Goal: Task Accomplishment & Management: Complete application form

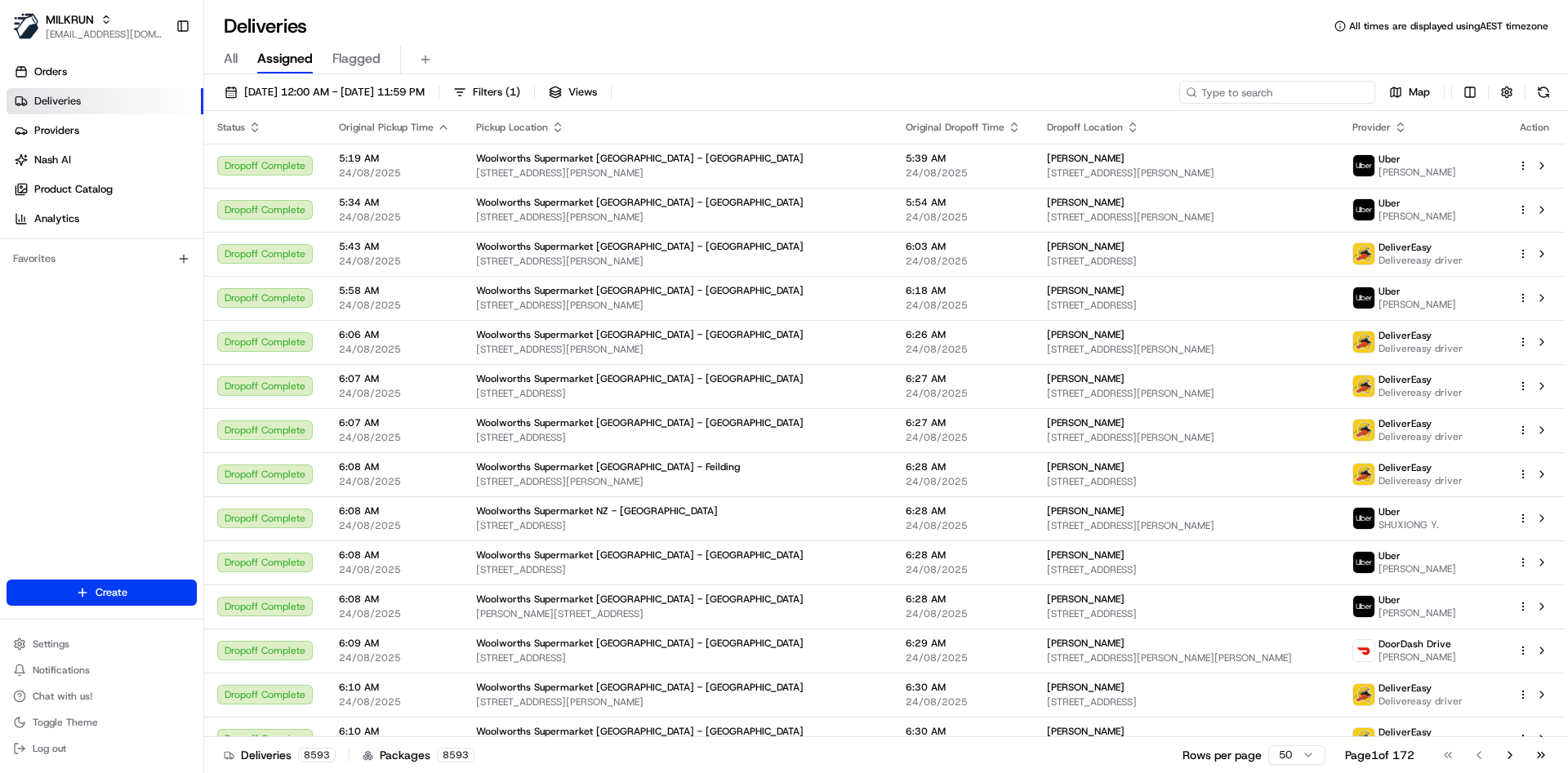
click at [1295, 92] on input at bounding box center [1277, 93] width 196 height 23
paste input "29925601-fe6b-4170-87e4-26ab38712fd6"
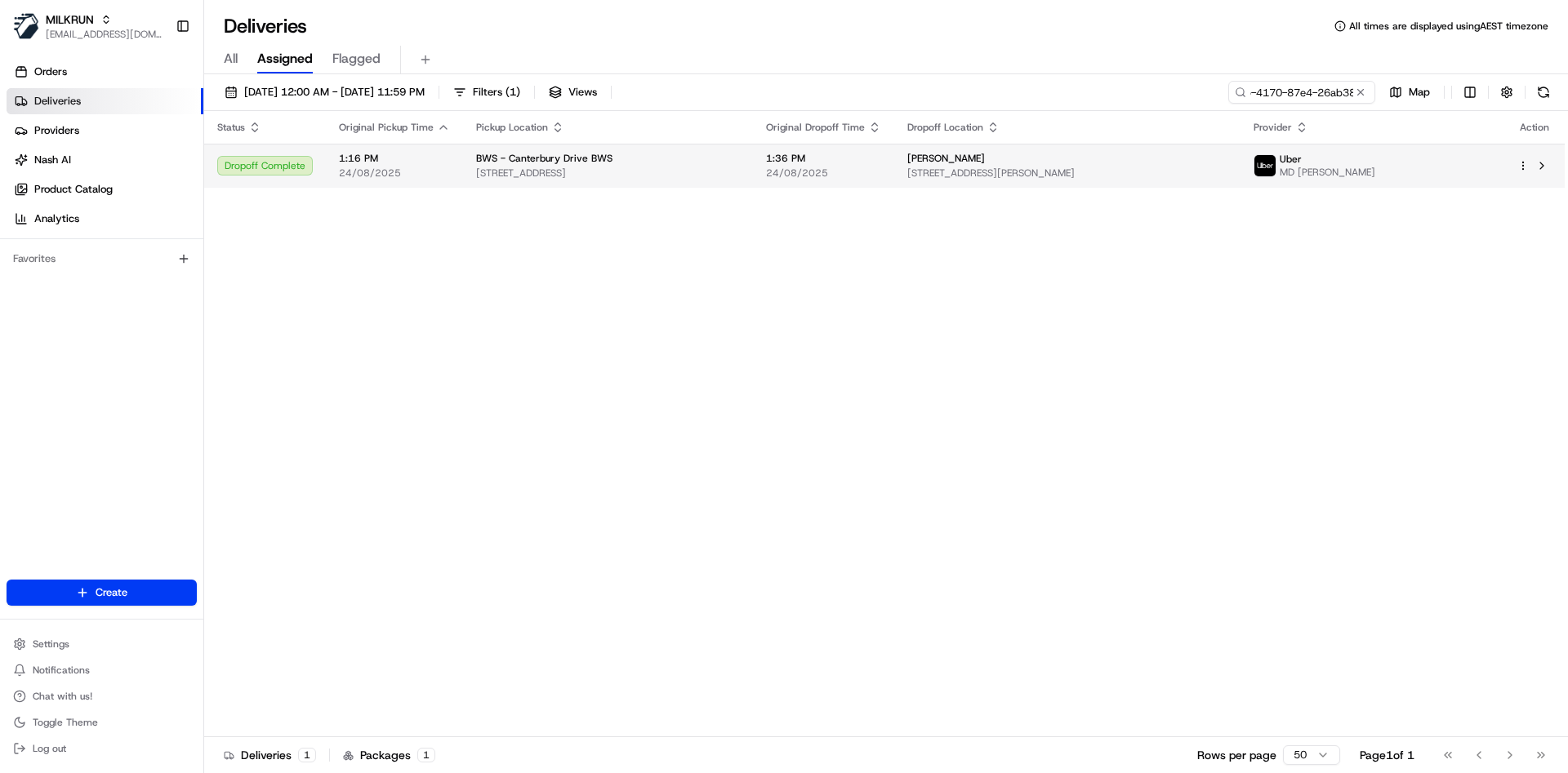
click at [1525, 161] on html "MILKRUN atariq@woolworths.com.au Toggle Sidebar Orders Deliveries Providers Nas…" at bounding box center [784, 386] width 1568 height 773
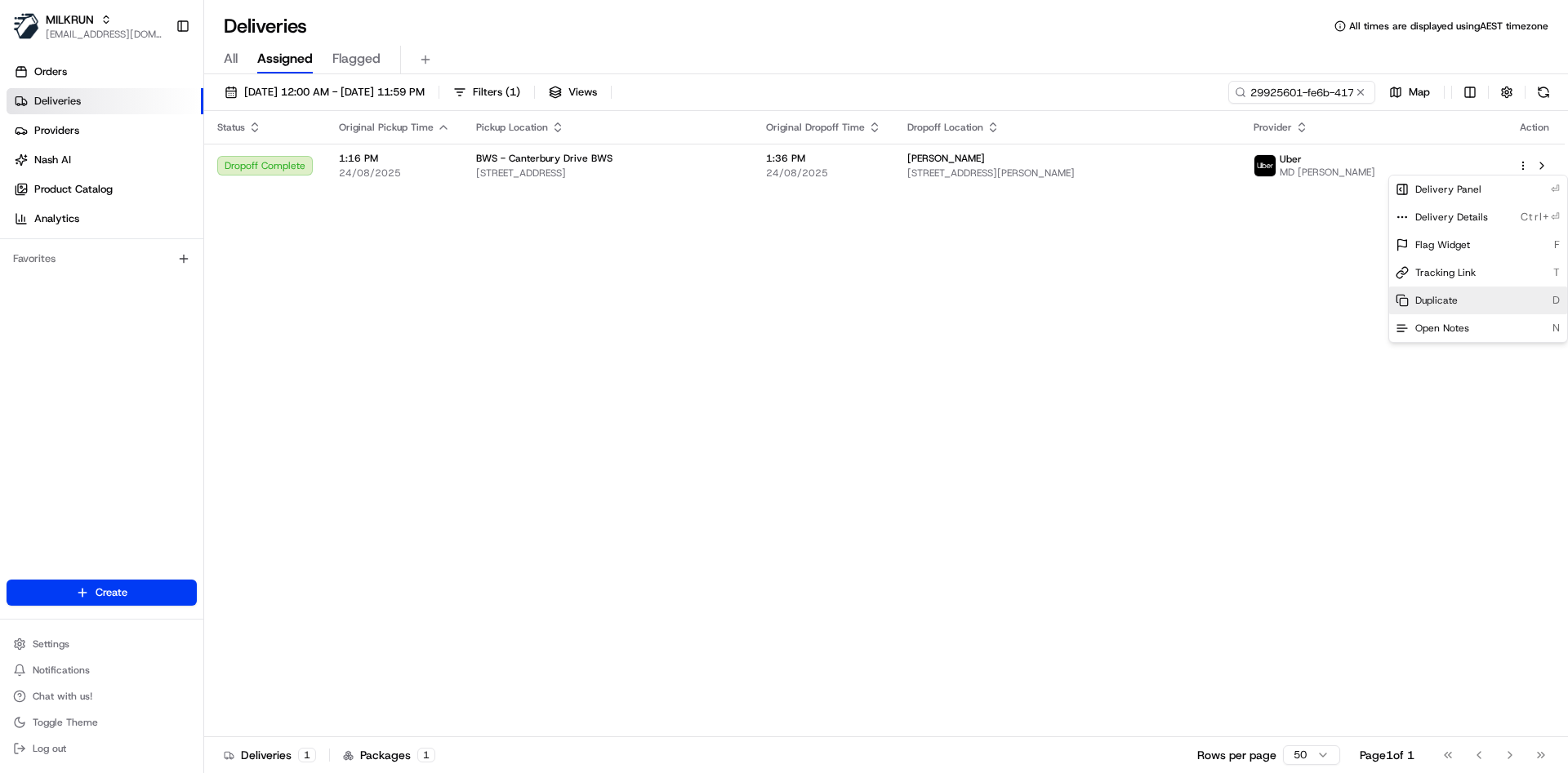
click at [1442, 294] on span "Duplicate" at bounding box center [1436, 300] width 43 height 13
click at [1271, 98] on html "MILKRUN atariq@woolworths.com.au Toggle Sidebar Orders Deliveries Providers Nas…" at bounding box center [784, 386] width 1568 height 773
click at [1271, 98] on input "29925601-fe6b-4170-87e4-26ab38712fd6" at bounding box center [1277, 93] width 196 height 23
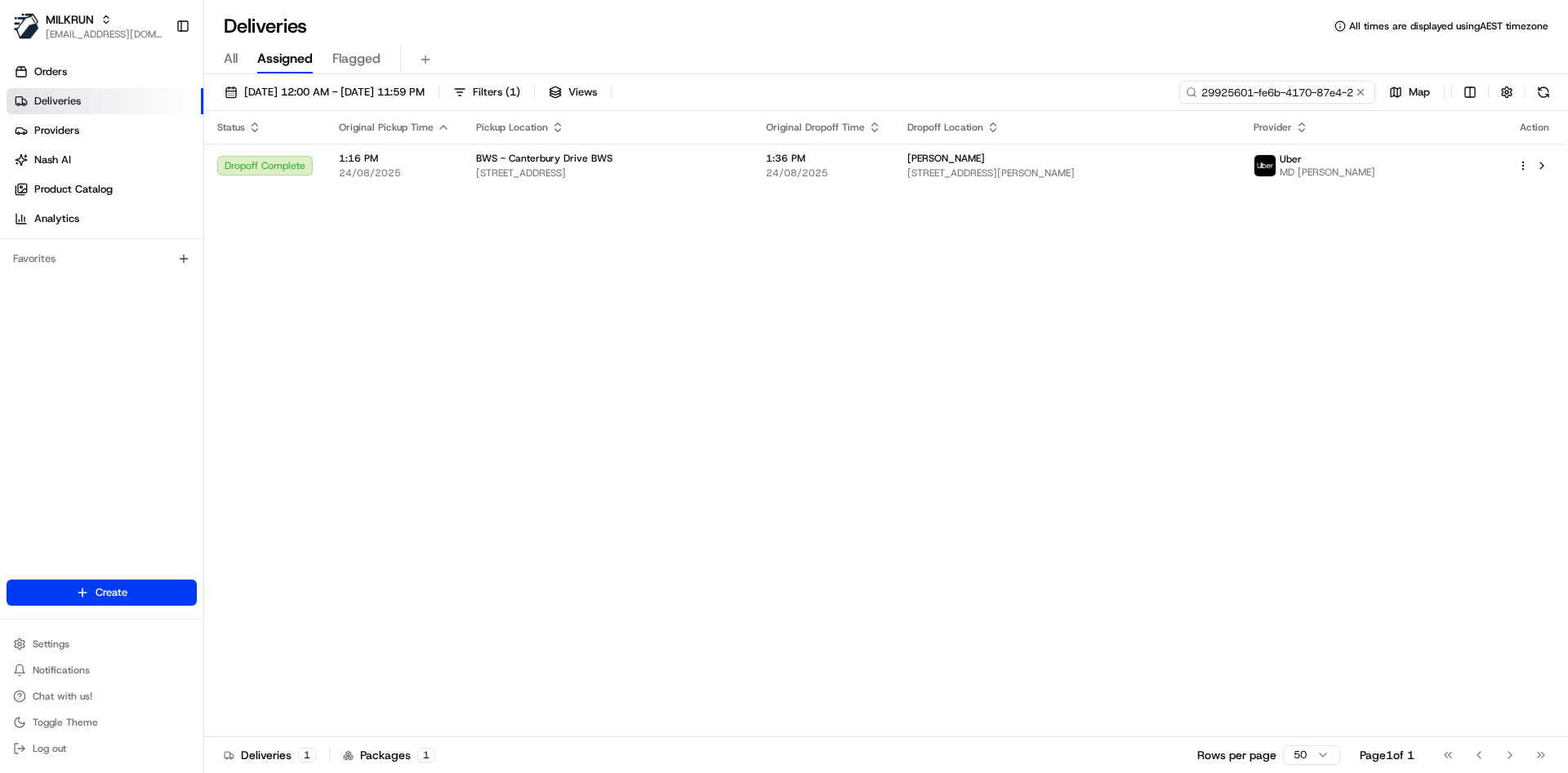
click at [1271, 98] on input "29925601-fe6b-4170-87e4-26ab38712fd6" at bounding box center [1277, 93] width 196 height 23
paste input "0915e8d6-bfad-4c2b-8462-fae721478bb7"
type input "0915e8d6-bfad-4c2b-8462-fae721478bb7"
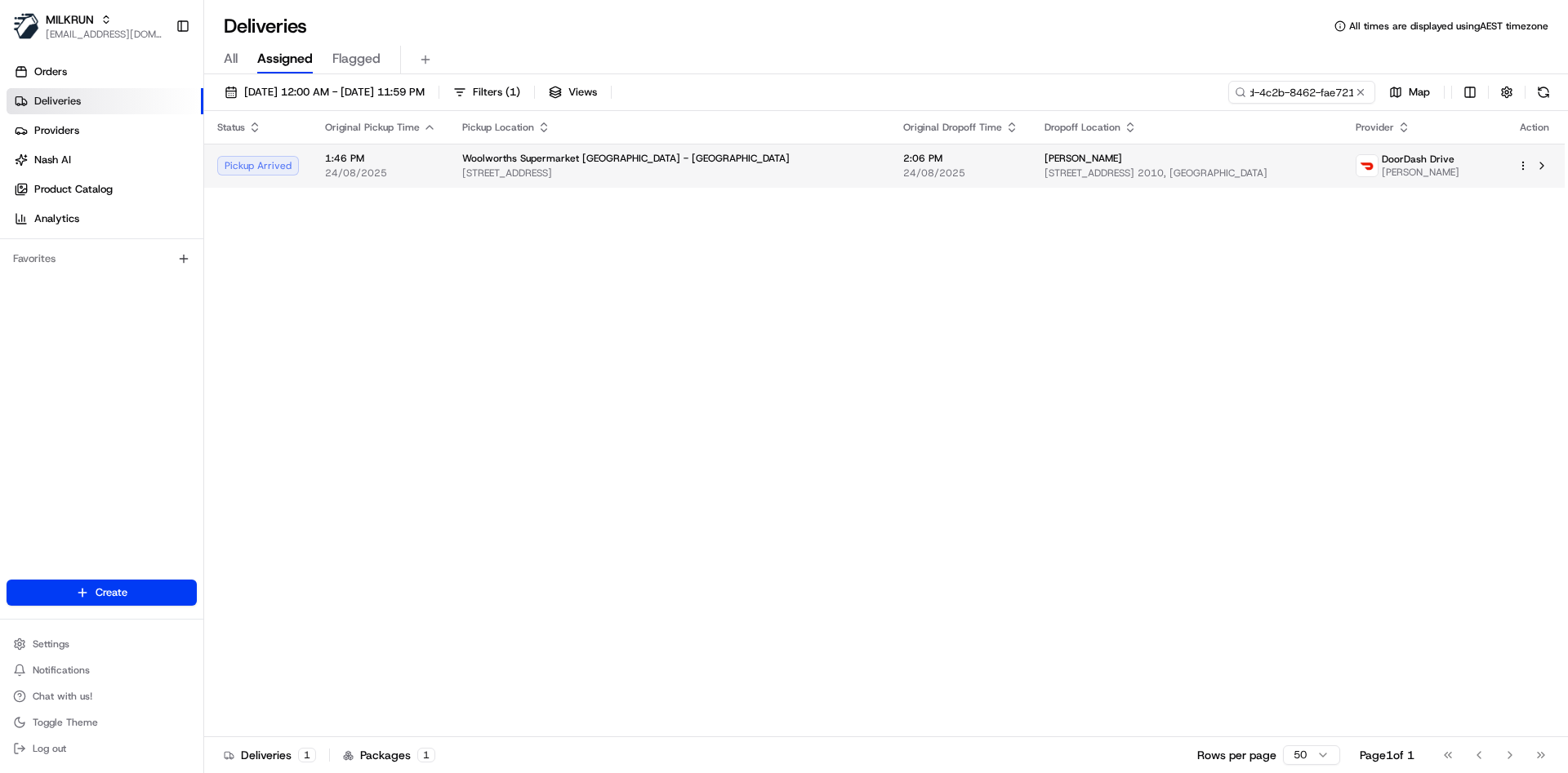
click at [1252, 167] on span "3/302 Pakuranga Road, Pakuranga Heights, Auckland 2010, NZ" at bounding box center [1186, 173] width 284 height 13
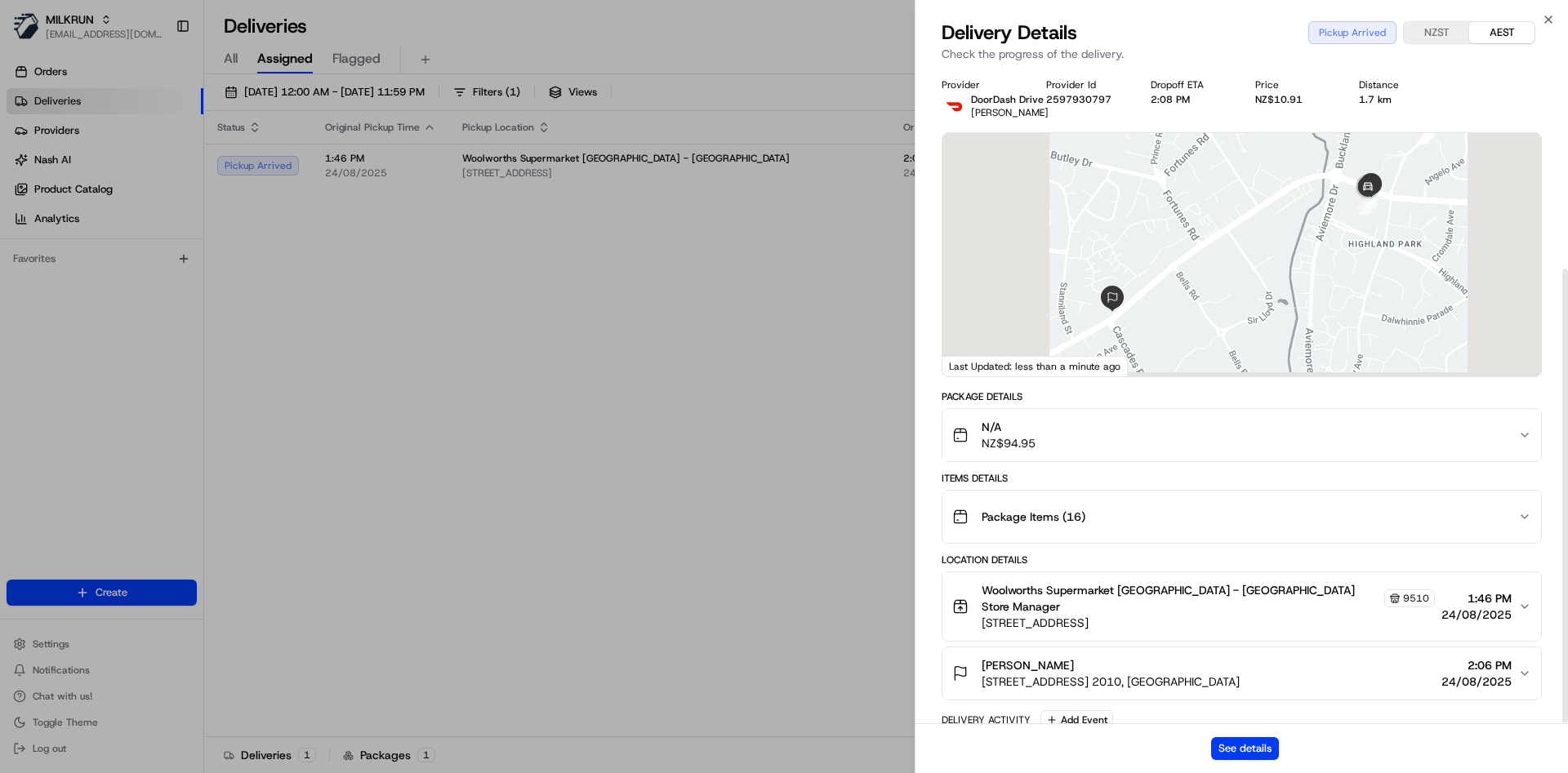
scroll to position [289, 0]
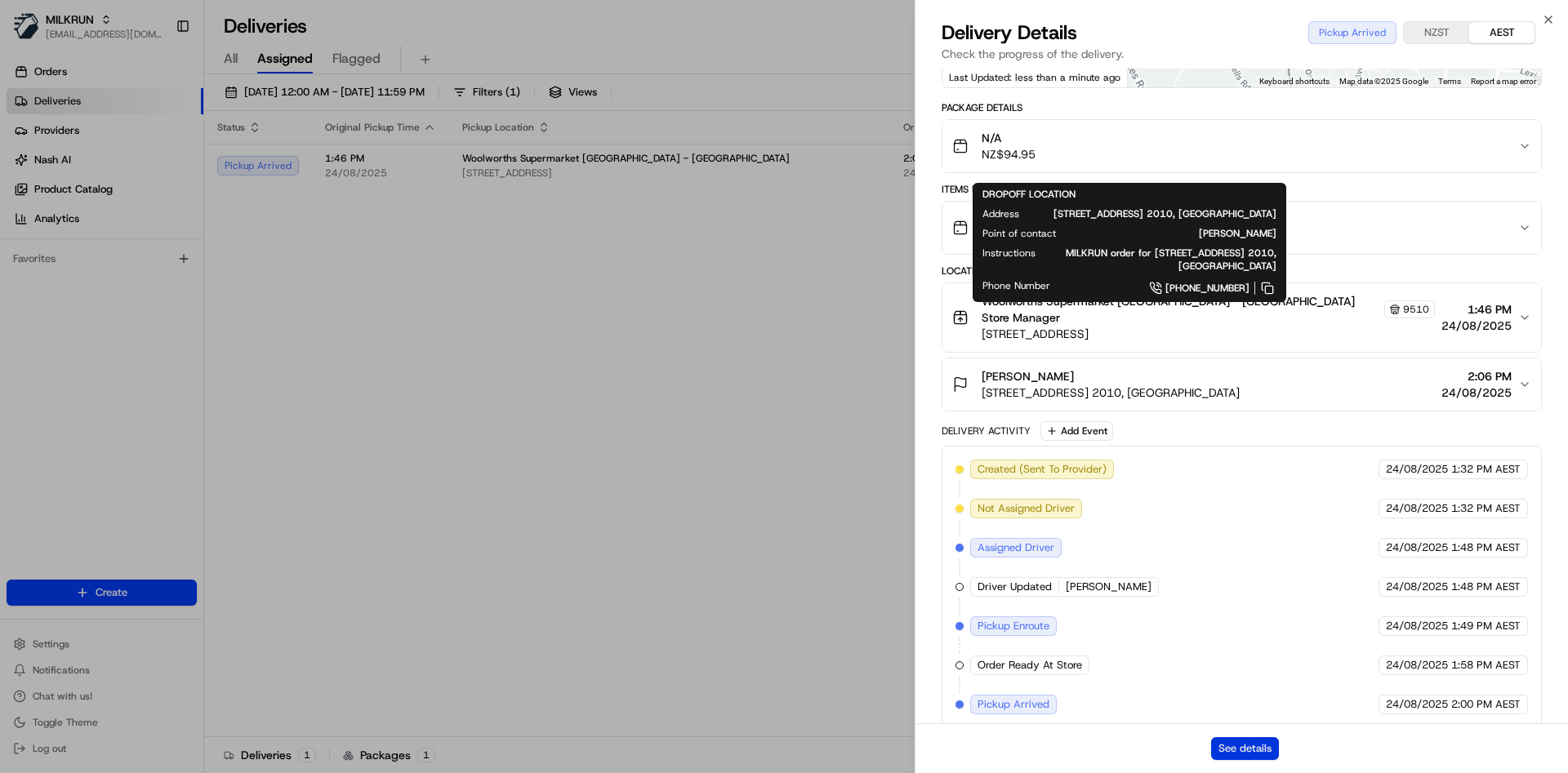
click at [1246, 754] on button "See details" at bounding box center [1244, 749] width 68 height 23
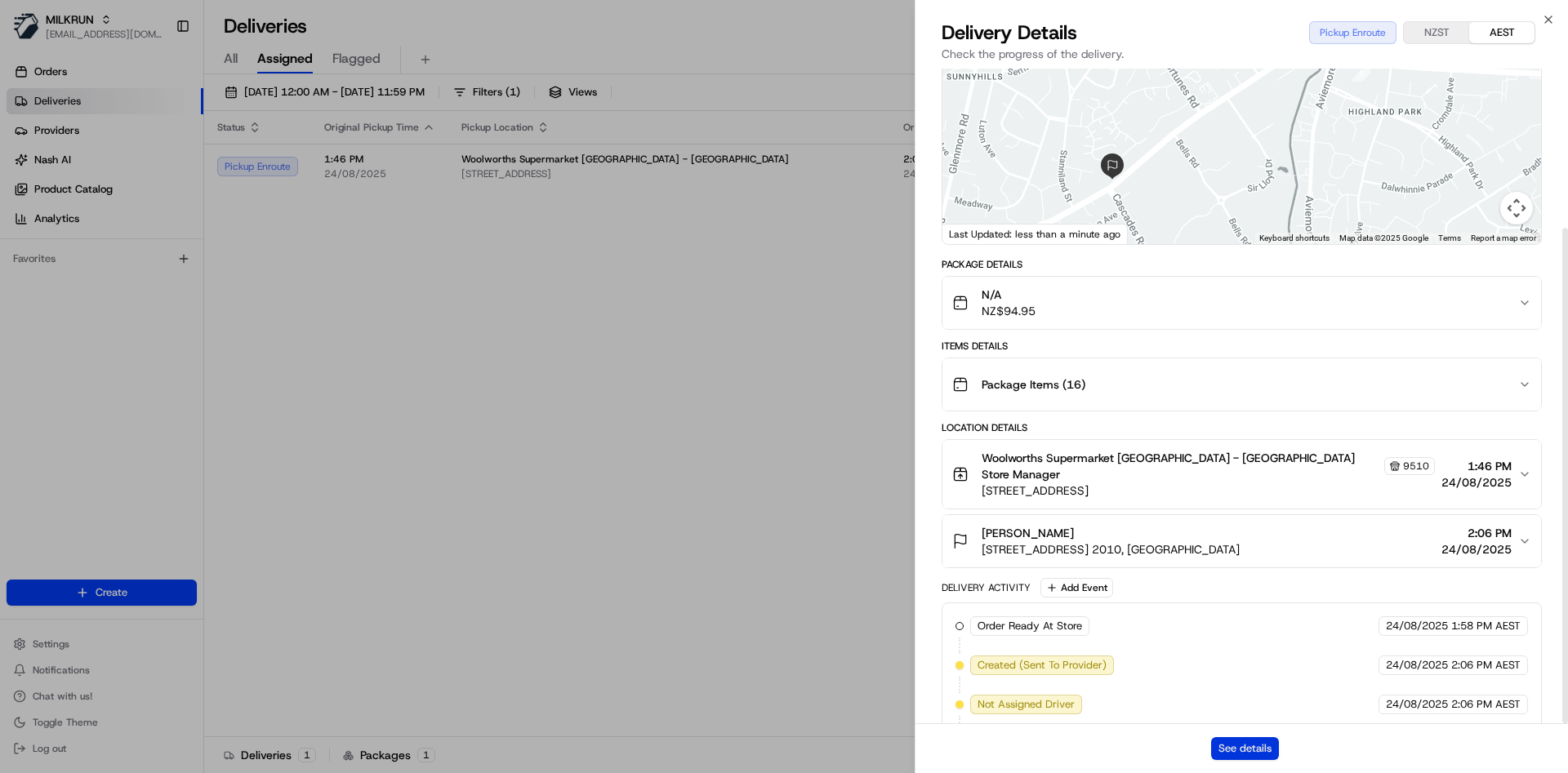
scroll to position [210, 0]
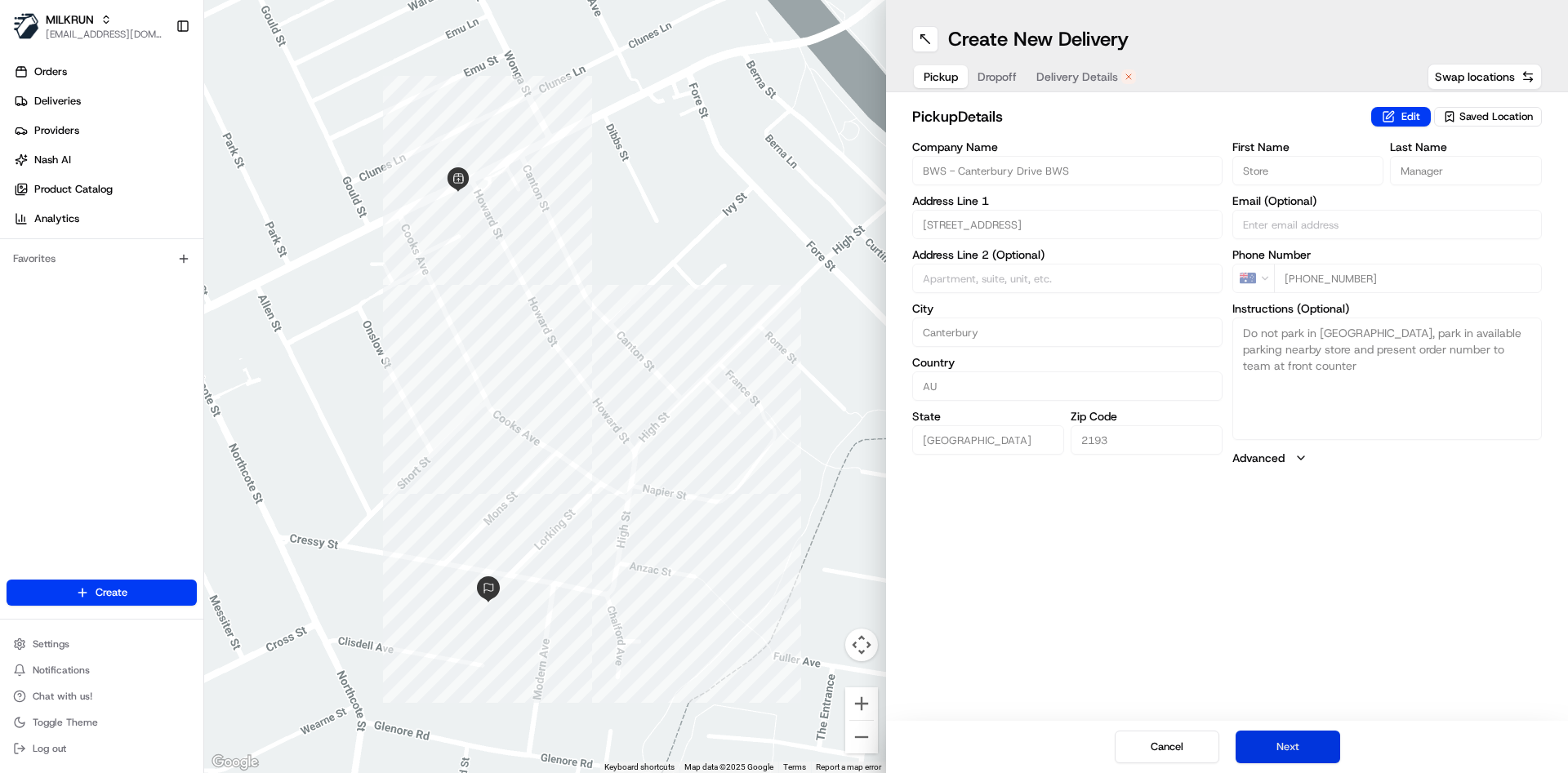
click at [1258, 745] on button "Next" at bounding box center [1287, 747] width 104 height 33
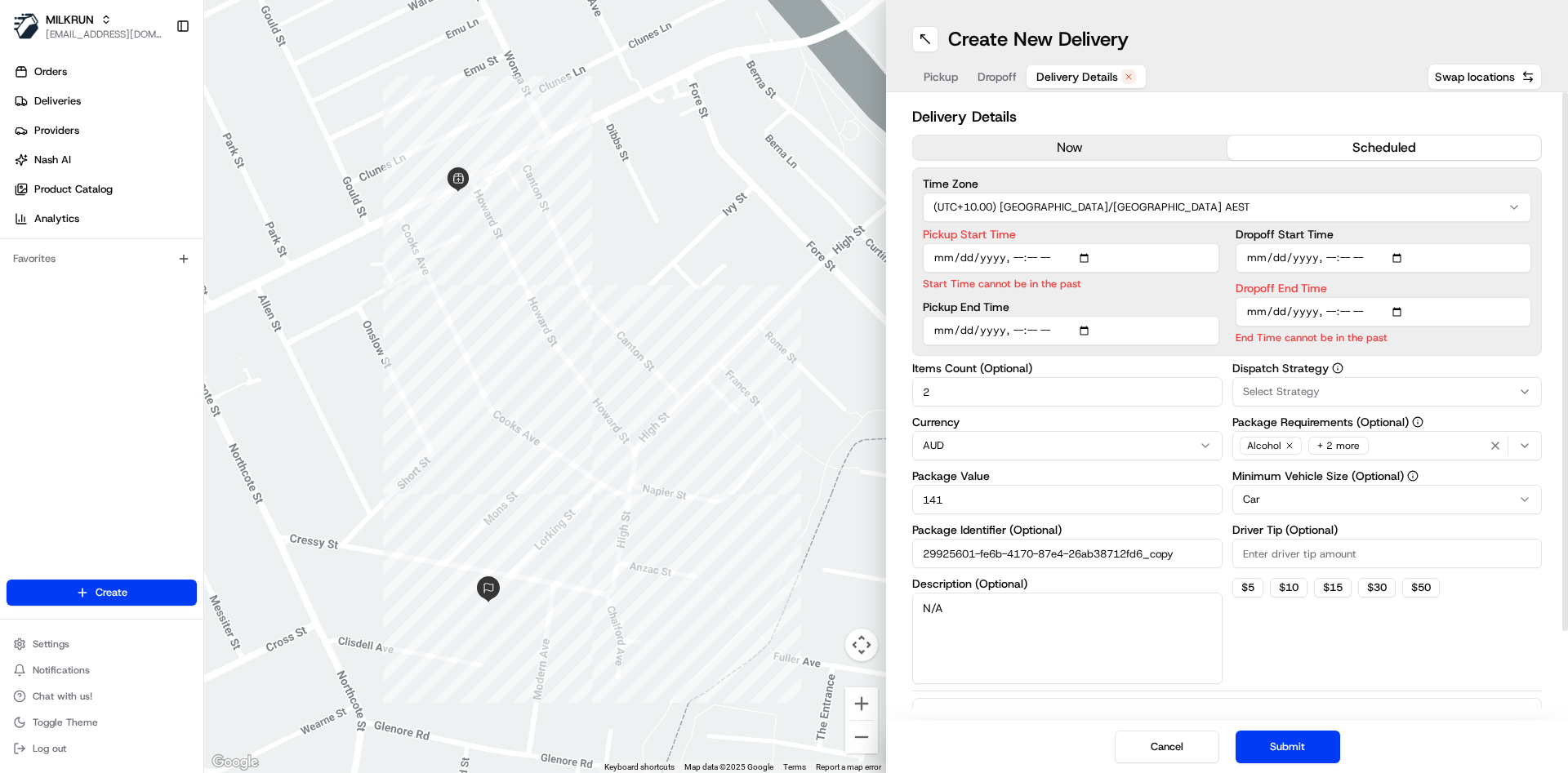
click at [1014, 259] on input "Pickup Start Time" at bounding box center [1071, 258] width 296 height 29
type input "2025-08-24T14:06"
click at [1324, 312] on input "Dropoff End Time" at bounding box center [1383, 311] width 296 height 29
type input "2025-08-24T14:25"
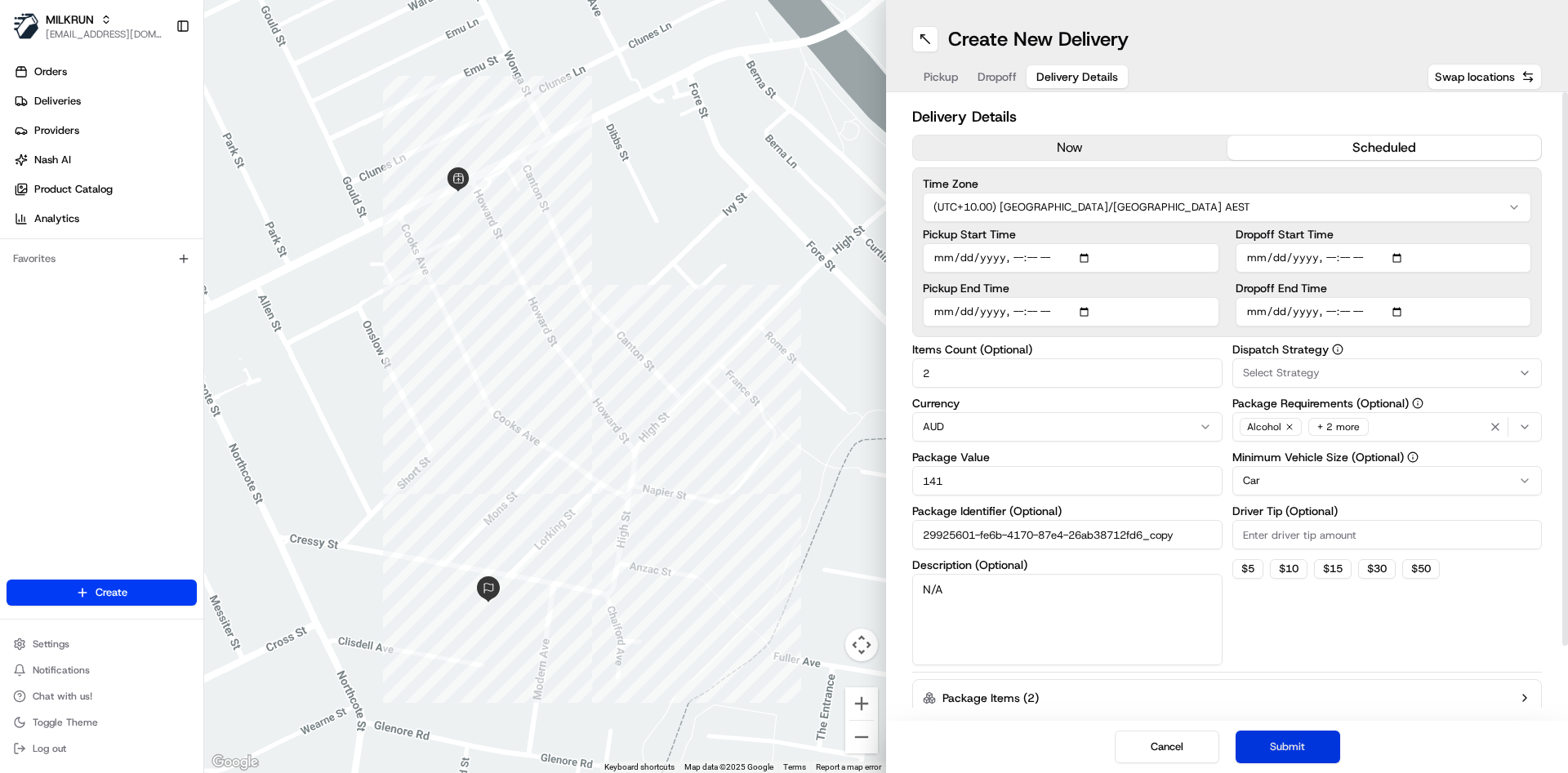
click at [1301, 749] on button "Submit" at bounding box center [1287, 747] width 104 height 33
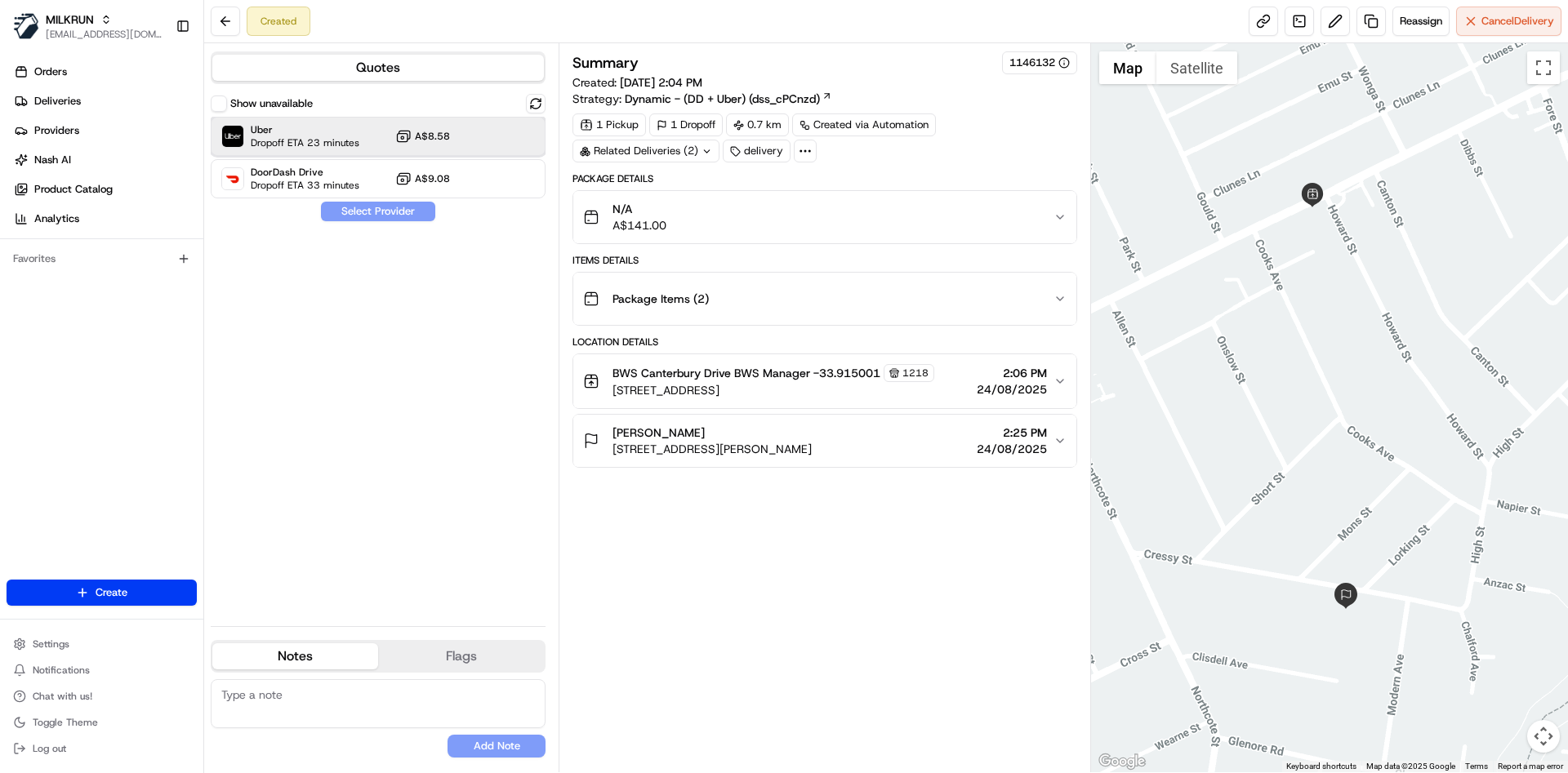
click at [274, 142] on span "Dropoff ETA 23 minutes" at bounding box center [305, 143] width 109 height 13
click at [371, 209] on button "Assign Provider" at bounding box center [378, 211] width 116 height 20
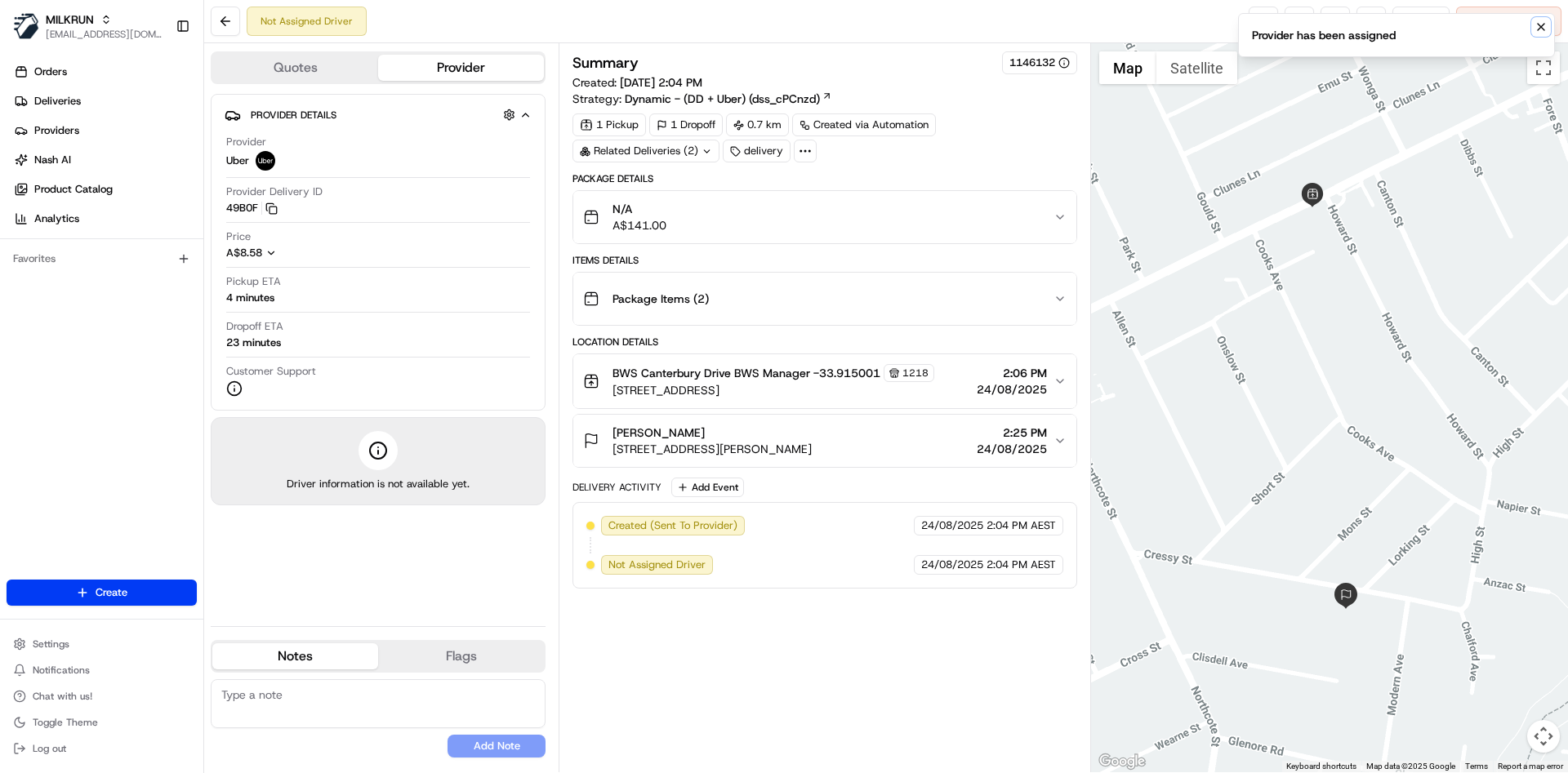
click at [1541, 21] on icon "Notifications (F8)" at bounding box center [1540, 27] width 13 height 13
click at [1264, 14] on link at bounding box center [1262, 21] width 29 height 29
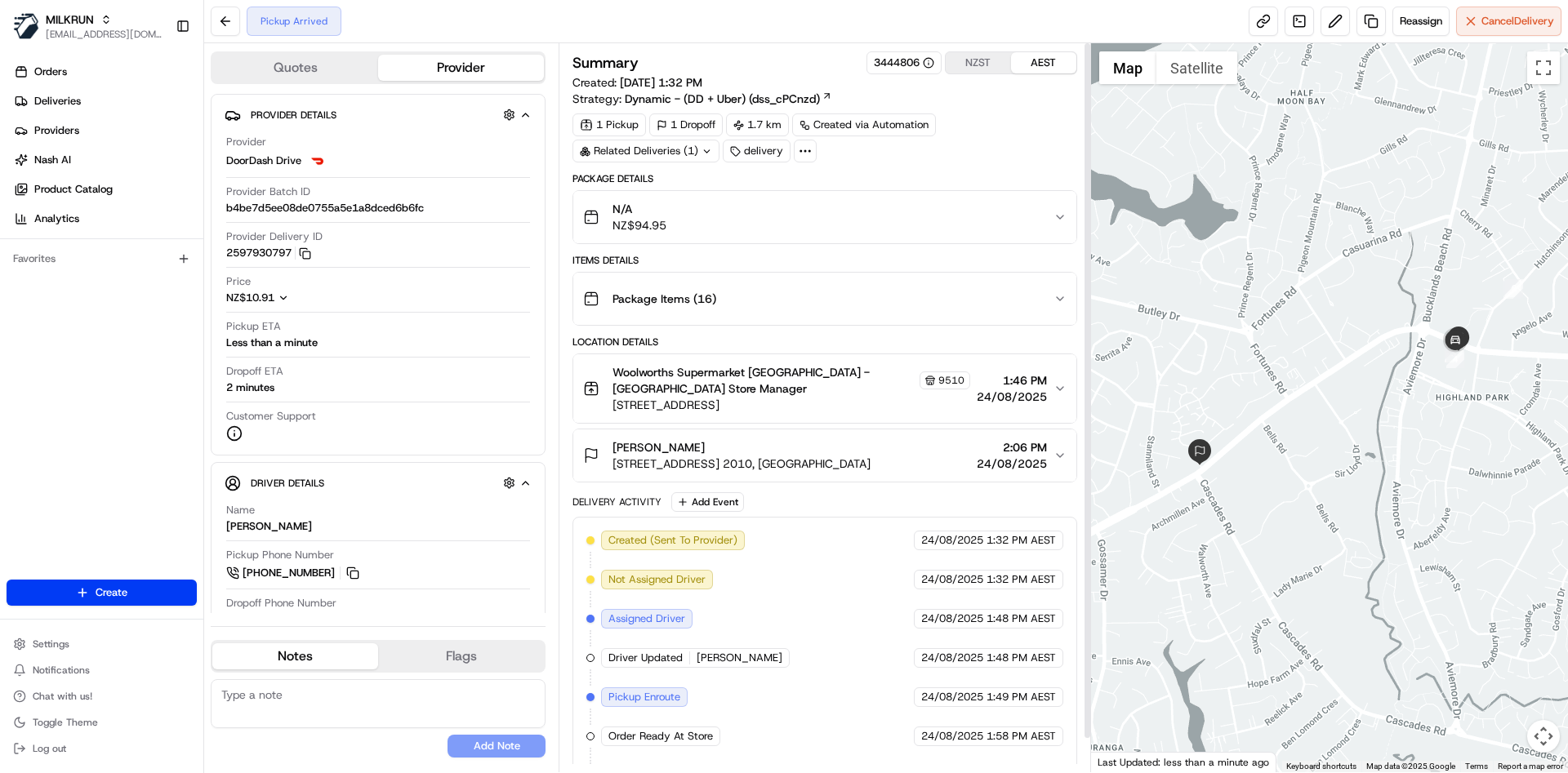
scroll to position [35, 0]
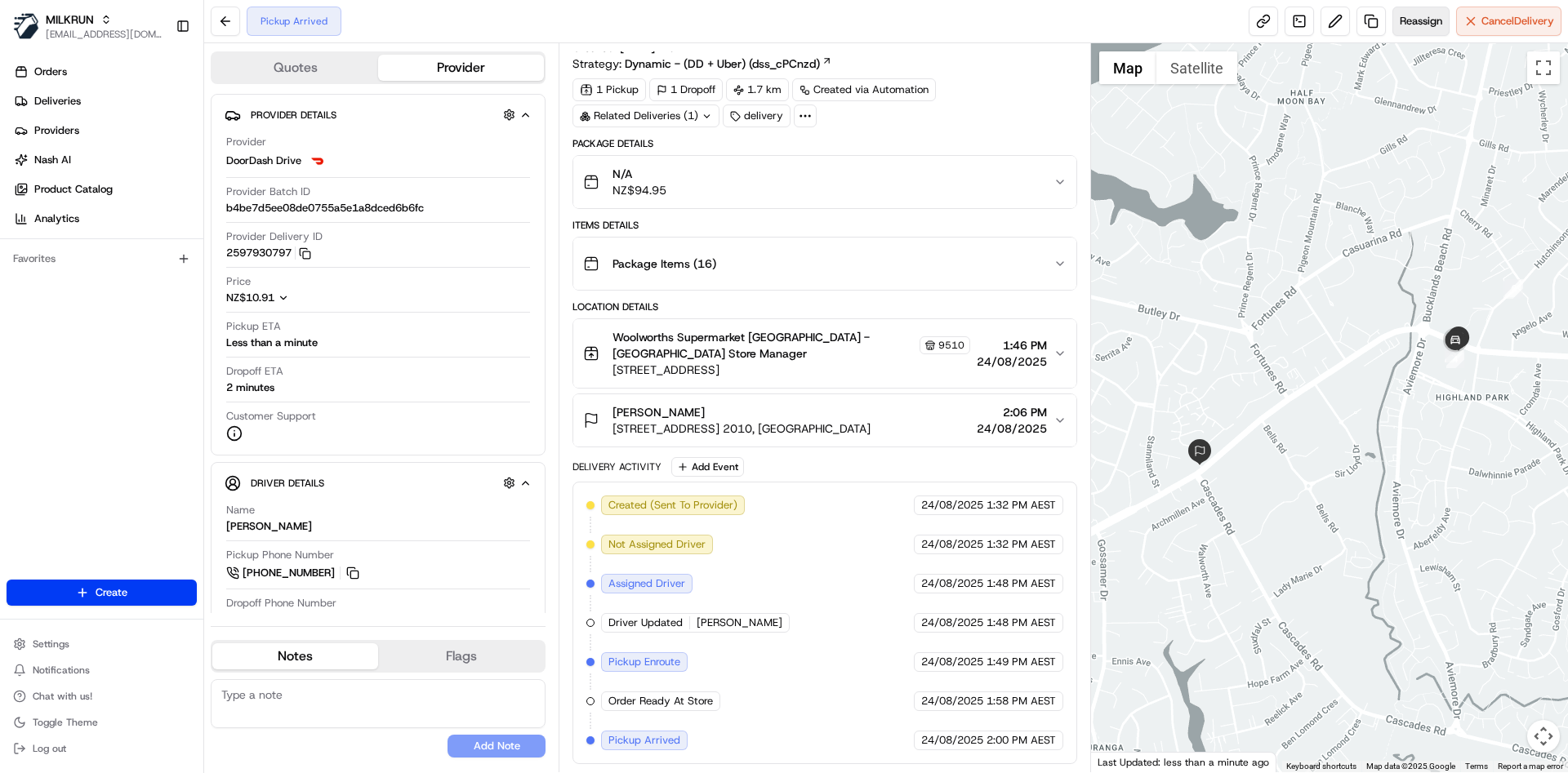
click at [1416, 17] on span "Reassign" at bounding box center [1421, 21] width 43 height 14
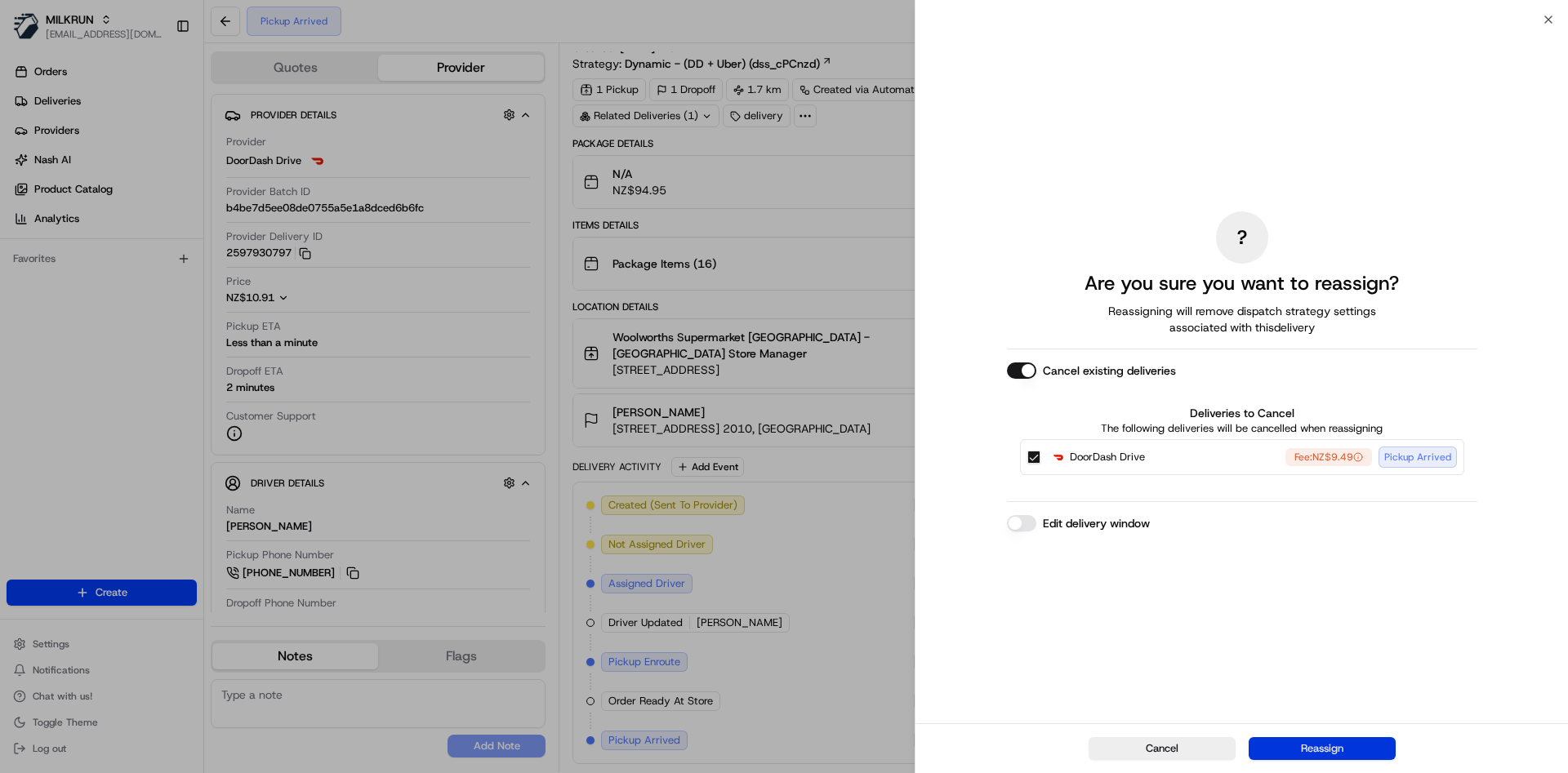
click at [1301, 740] on button "Reassign" at bounding box center [1321, 749] width 147 height 23
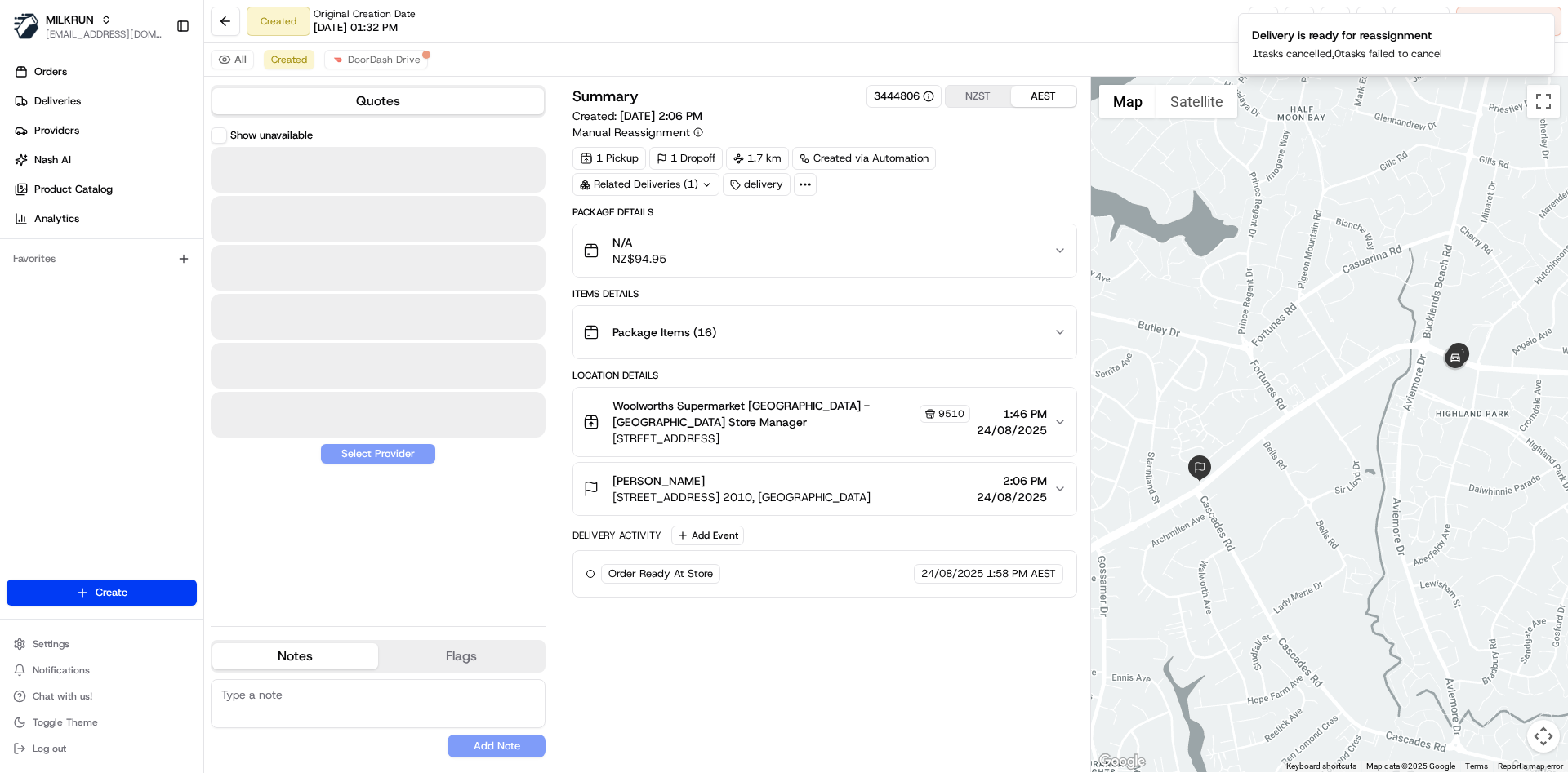
scroll to position [0, 0]
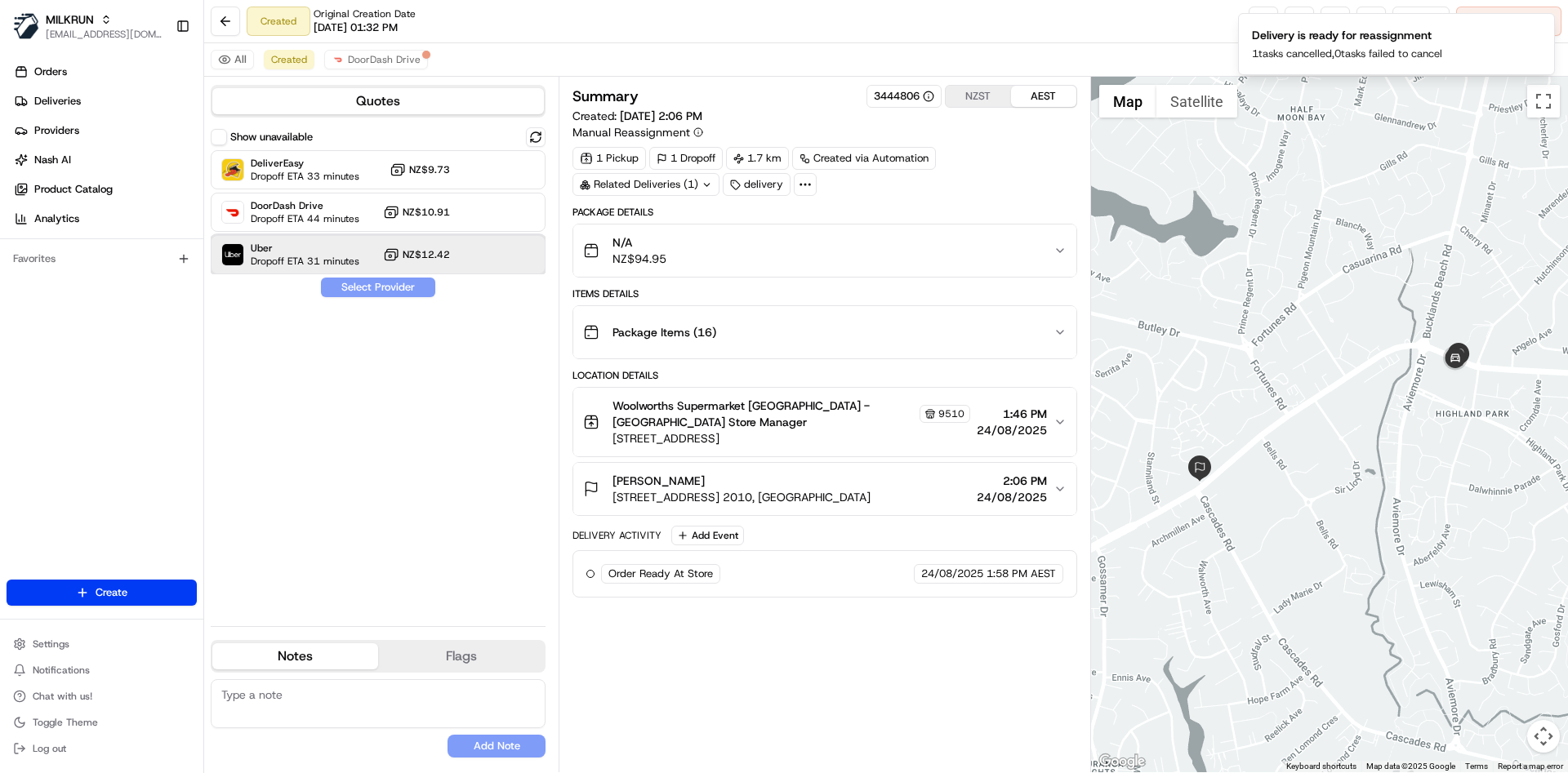
click at [287, 250] on span "Uber" at bounding box center [305, 248] width 109 height 13
click at [375, 284] on button "Assign Provider" at bounding box center [378, 287] width 116 height 20
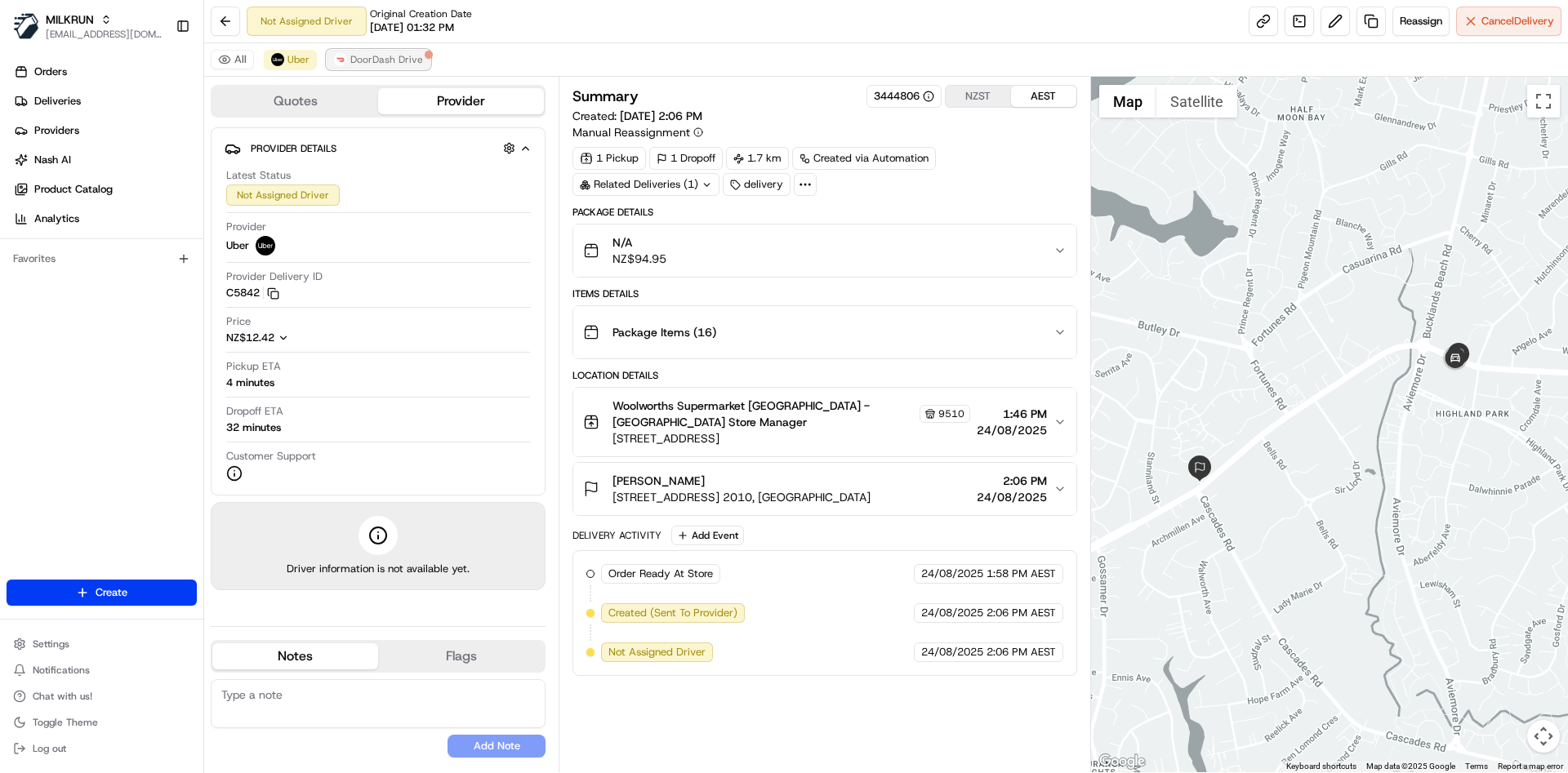
click at [363, 63] on span "DoorDash Drive" at bounding box center [387, 60] width 73 height 13
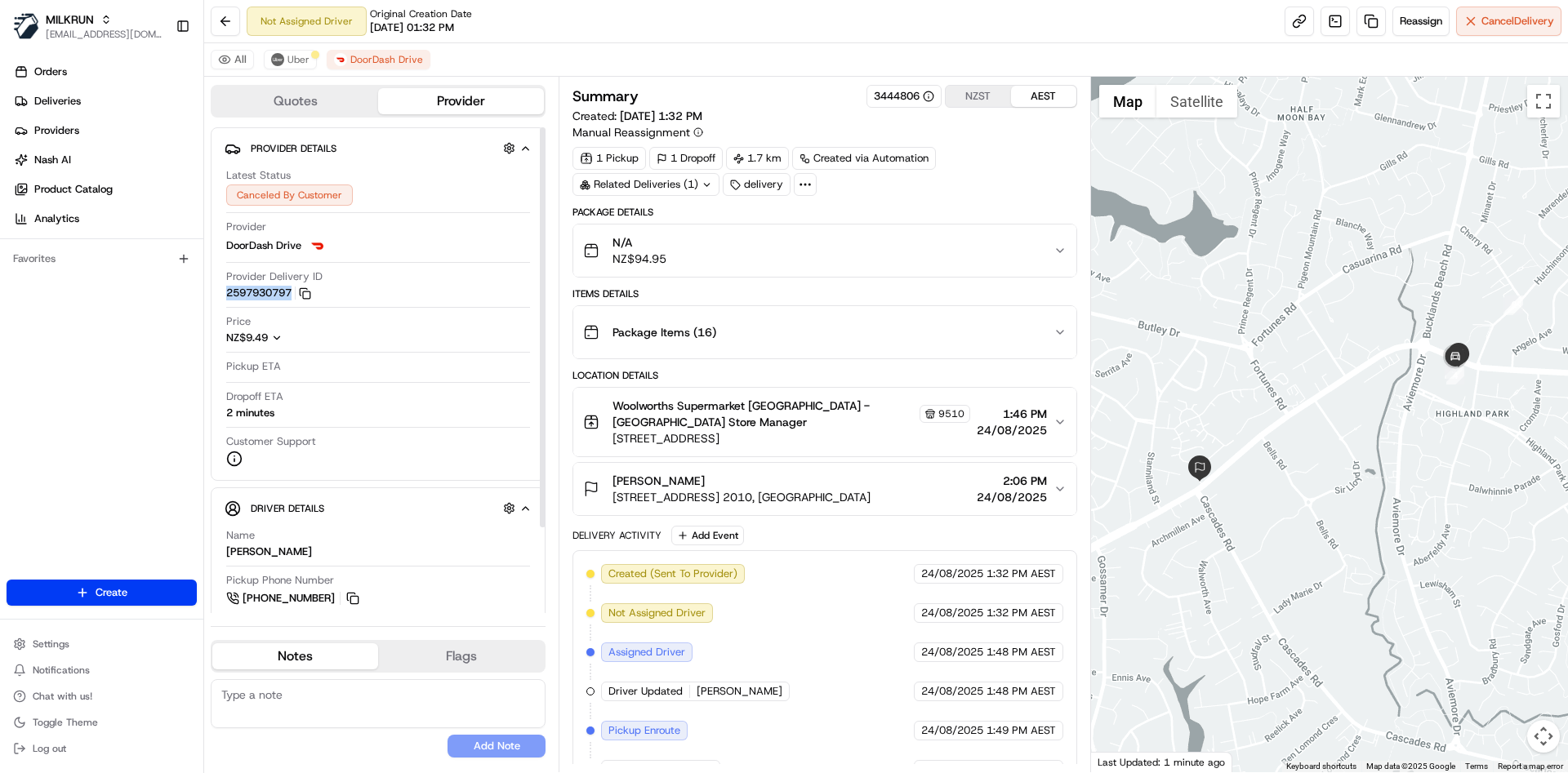
drag, startPoint x: 295, startPoint y: 296, endPoint x: 225, endPoint y: 295, distance: 70.0
click at [225, 295] on div "Latest Status Canceled By Customer Provider DoorDash Drive Provider Delivery ID…" at bounding box center [378, 317] width 307 height 312
copy button "2597930797"
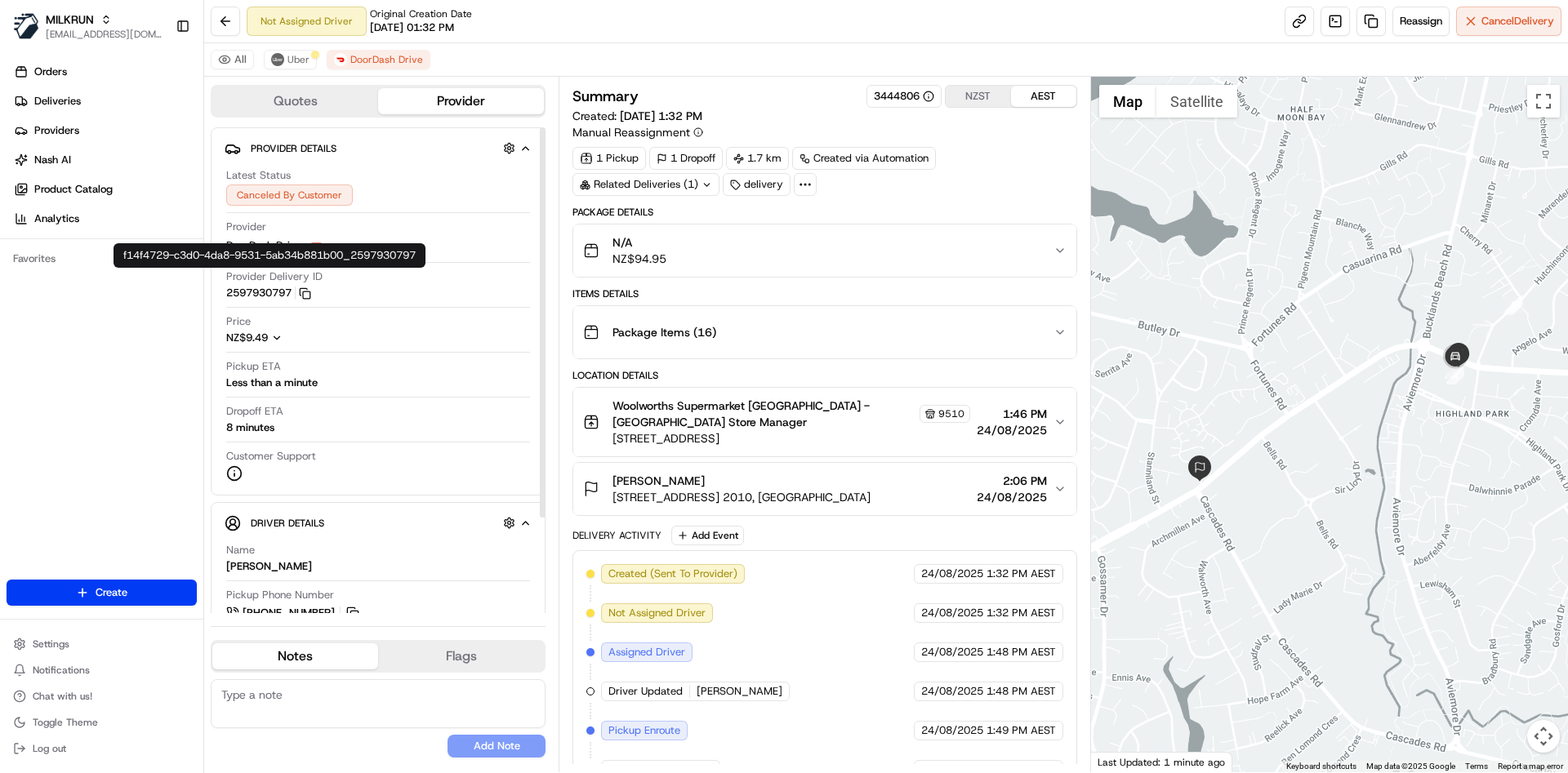
click at [419, 312] on div "Latest Status Canceled By Customer Provider DoorDash Drive Provider Delivery ID…" at bounding box center [378, 325] width 307 height 326
click at [276, 286] on button "2597930797 Copy f14f4729-c3d0-4da8-9531-5ab34b881b00_2597930797" at bounding box center [268, 293] width 85 height 14
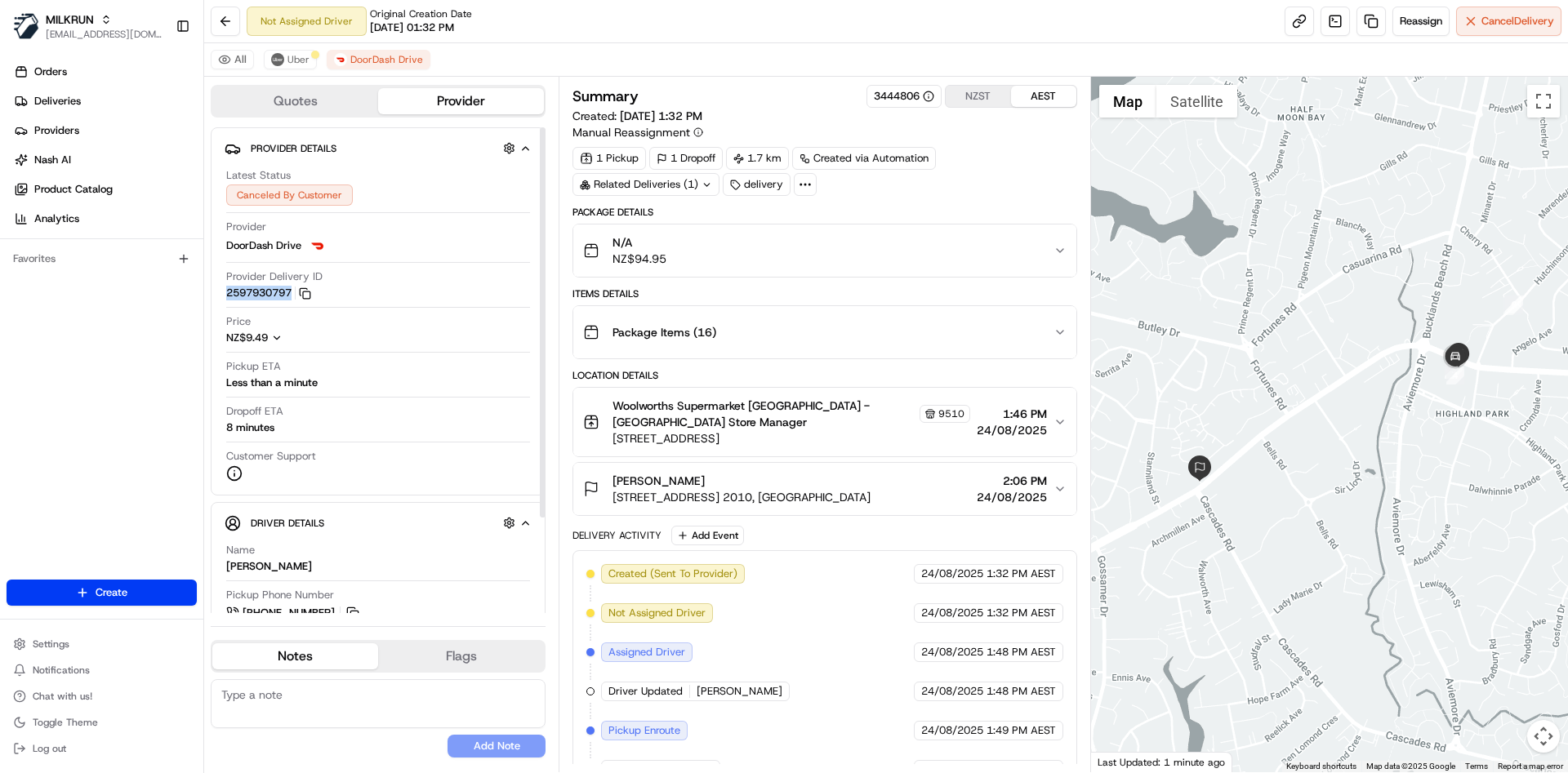
click at [276, 286] on button "2597930797 Copy f14f4729-c3d0-4da8-9531-5ab34b881b00_2597930797" at bounding box center [268, 293] width 85 height 14
copy button "2597930797"
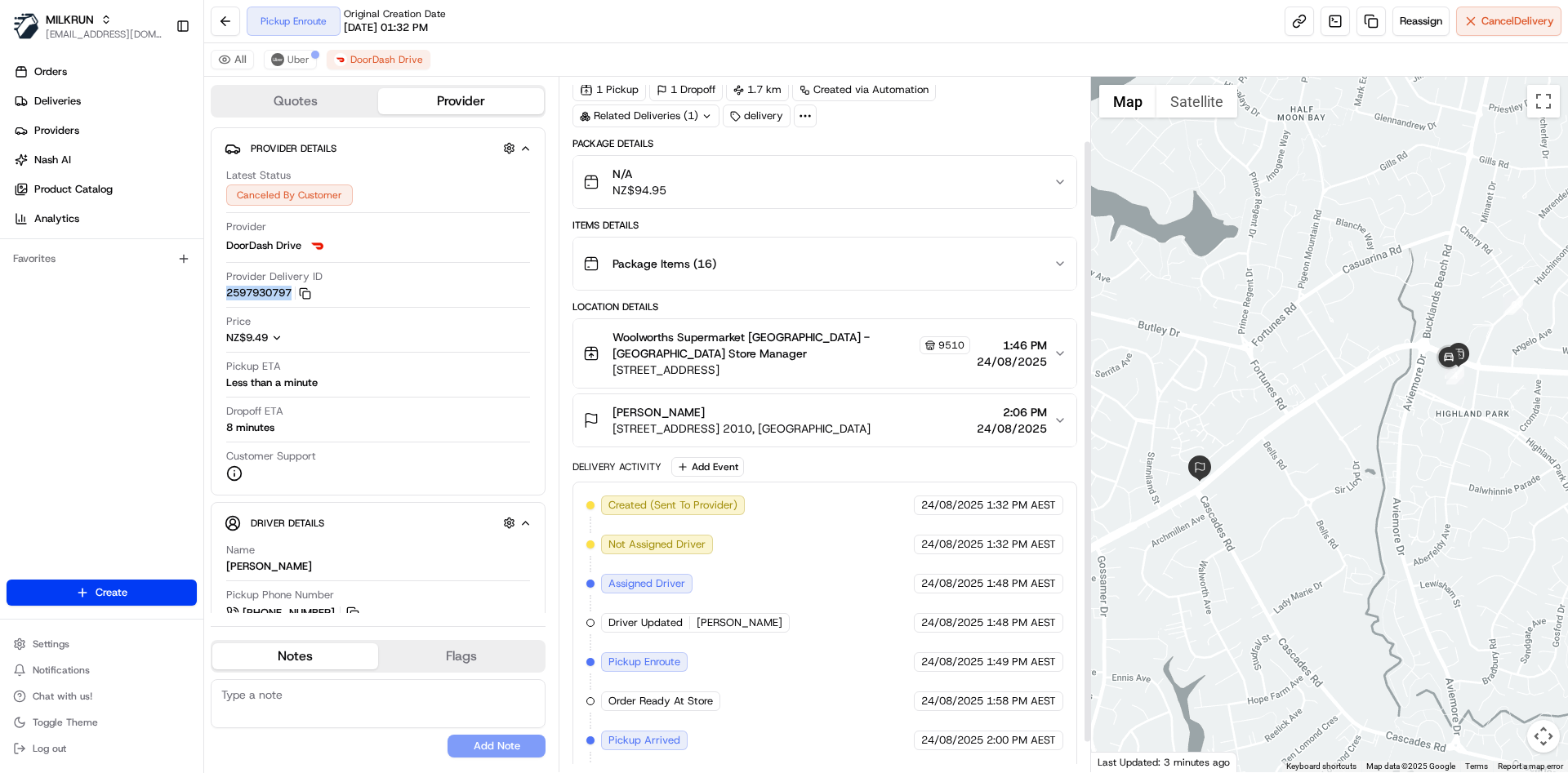
scroll to position [73, 0]
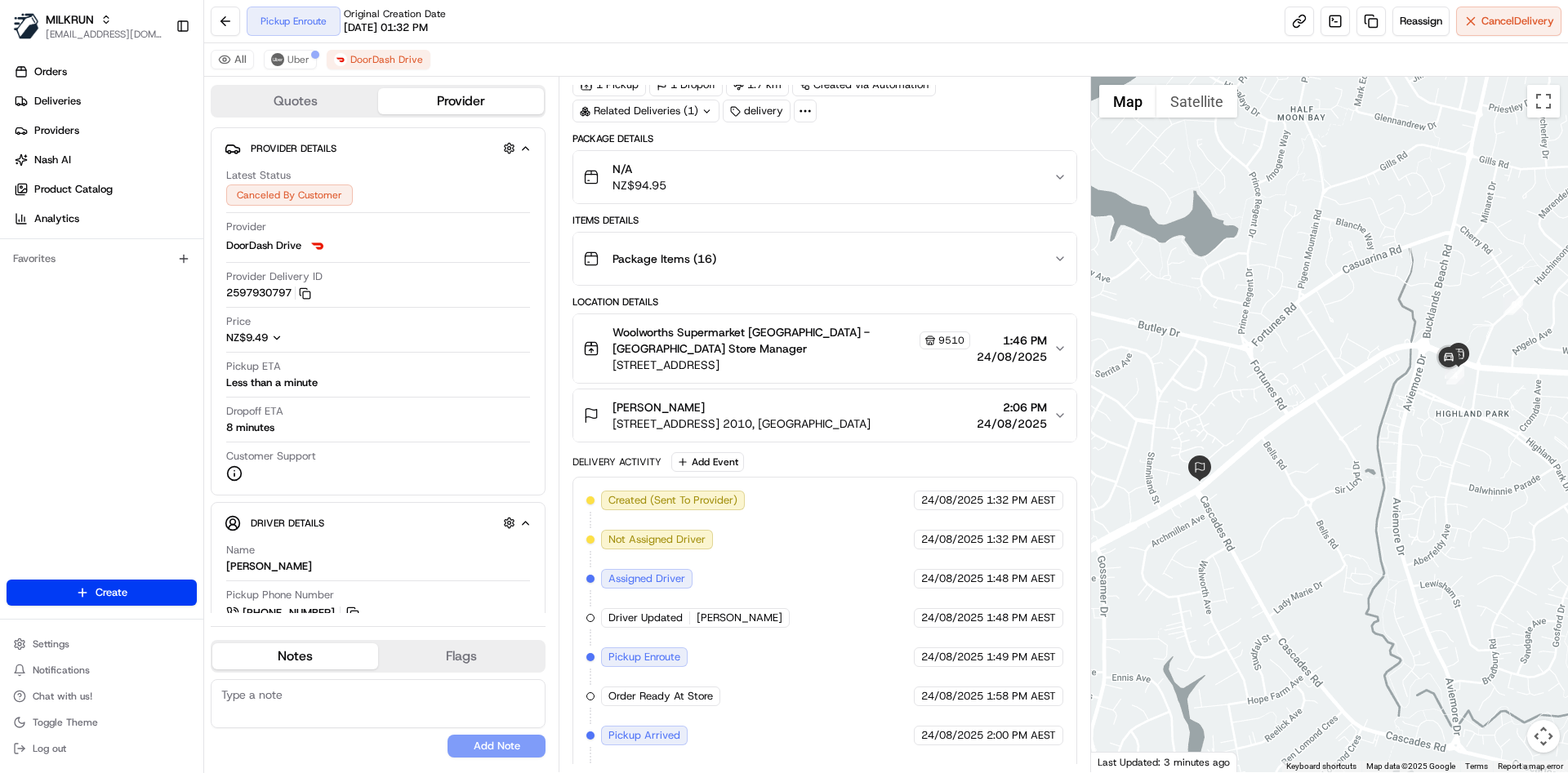
click at [693, 446] on div "Package Details N/A NZ$94.95 Items Details Package Items ( 16 ) Location Detail…" at bounding box center [824, 465] width 504 height 666
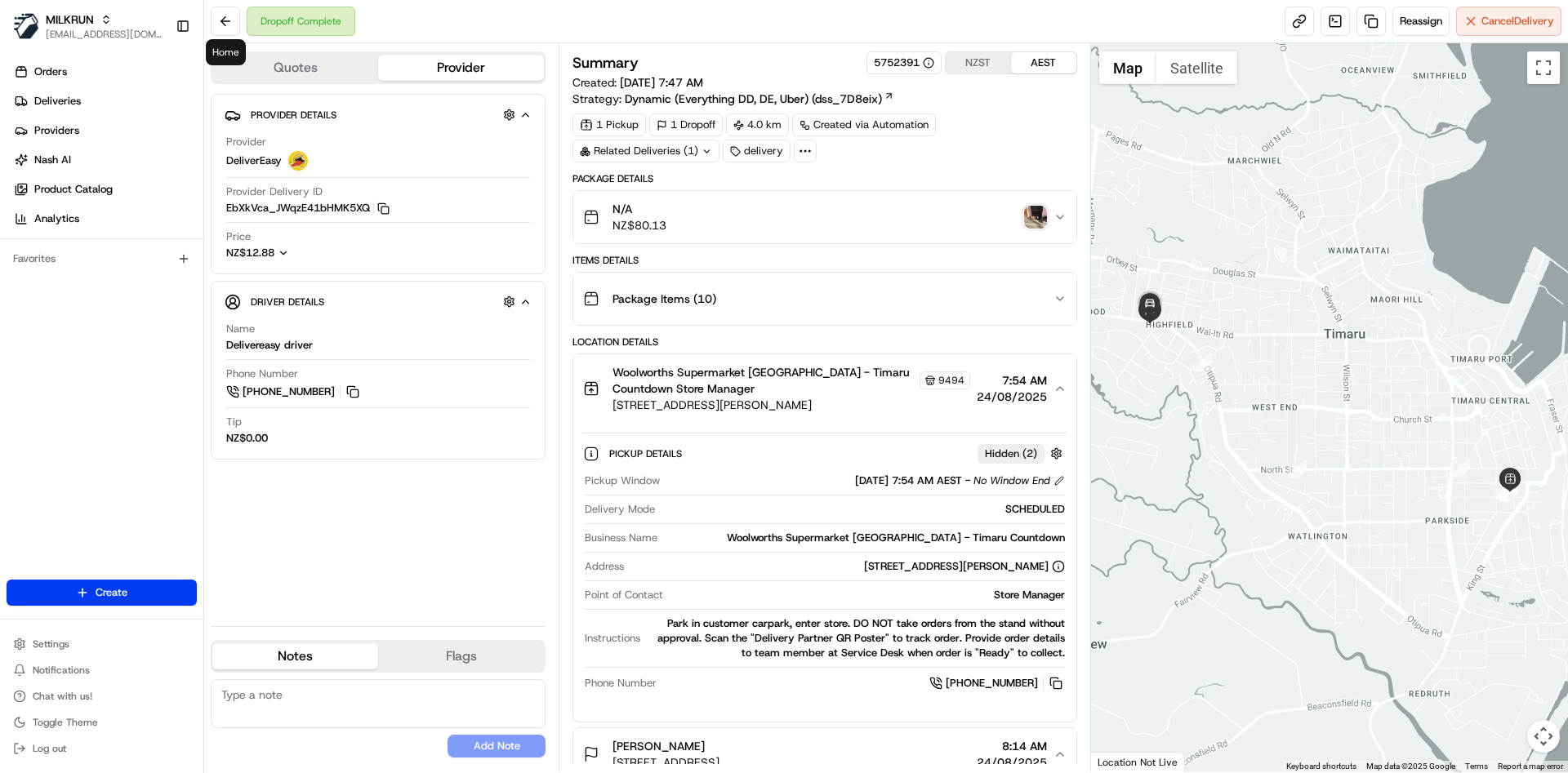
click at [220, 19] on button at bounding box center [225, 21] width 29 height 29
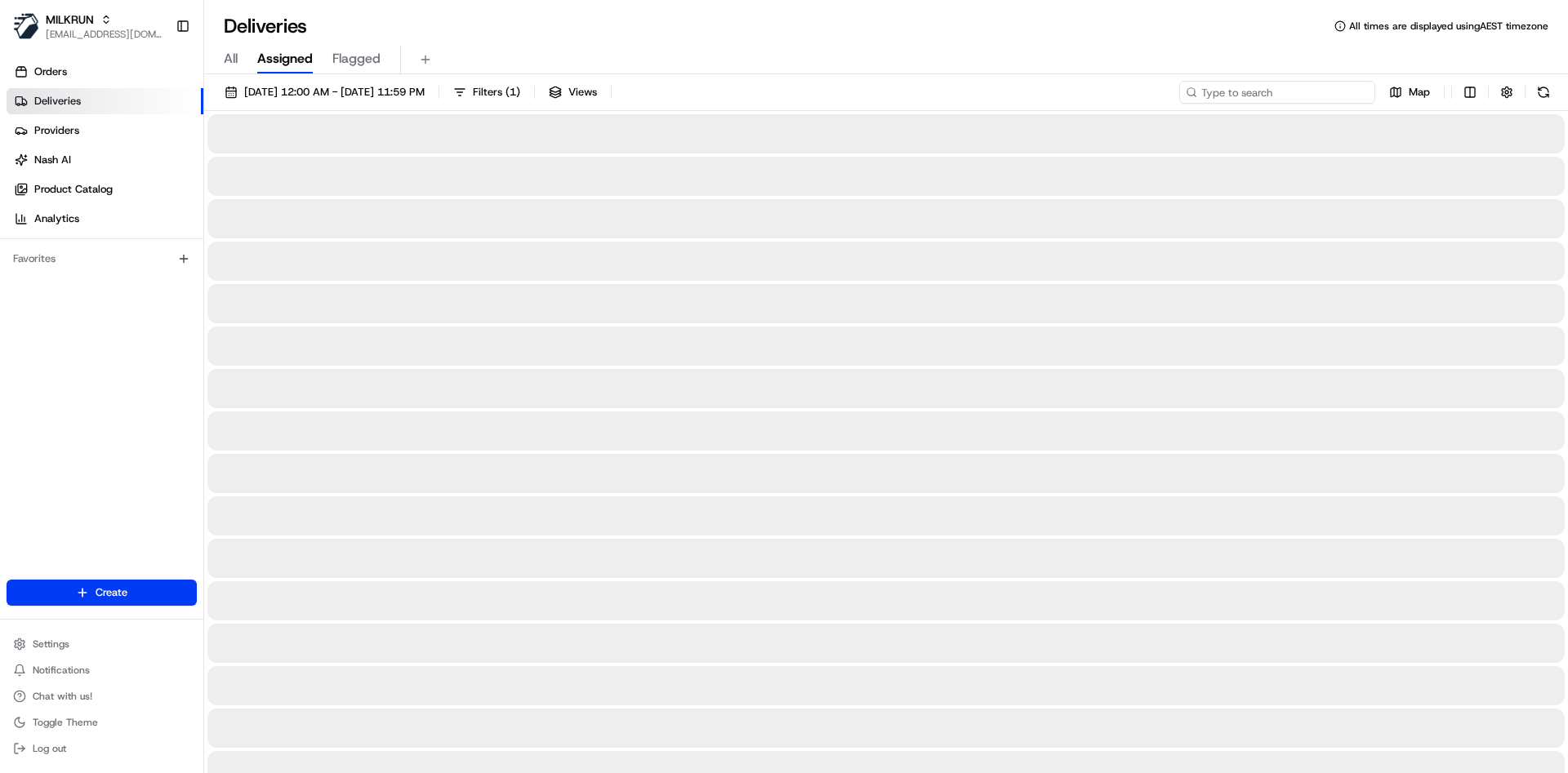
click at [1316, 95] on input at bounding box center [1277, 93] width 196 height 23
paste input "50ba390f-6fc1-4ae0-8e19-8e1708d429c5"
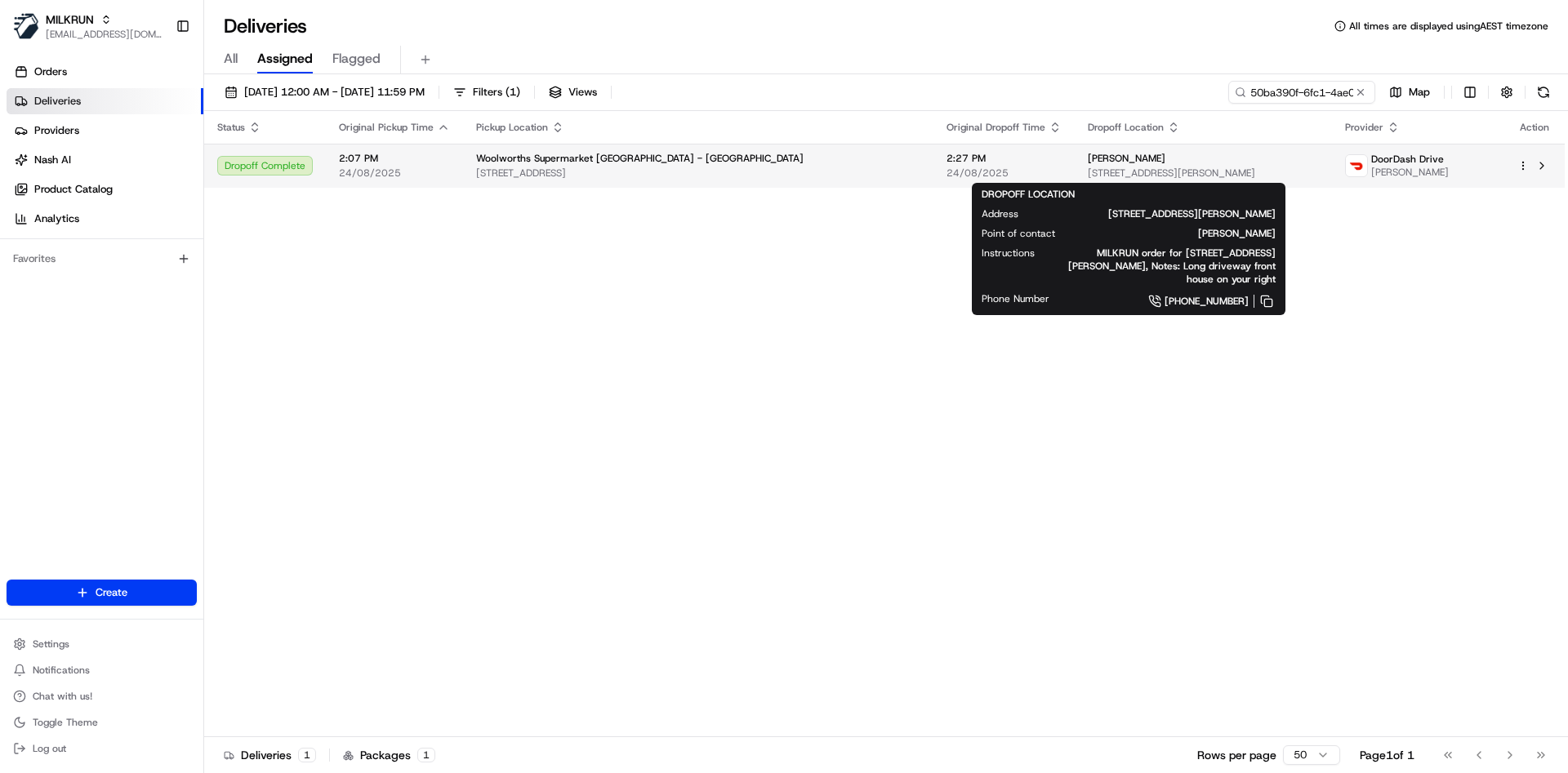
click at [1137, 167] on span "[STREET_ADDRESS][PERSON_NAME]" at bounding box center [1203, 173] width 231 height 13
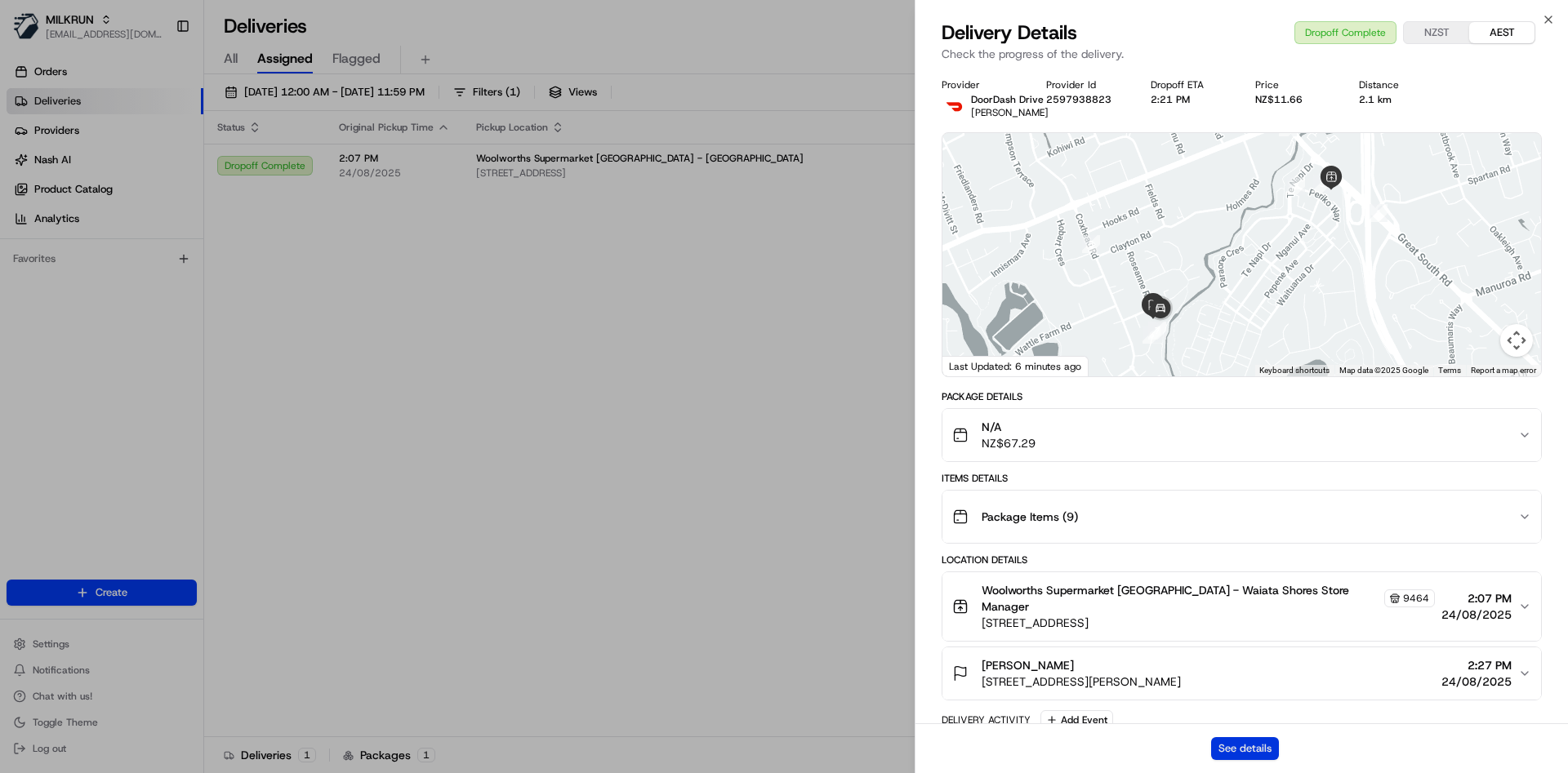
click at [1256, 747] on button "See details" at bounding box center [1244, 749] width 68 height 23
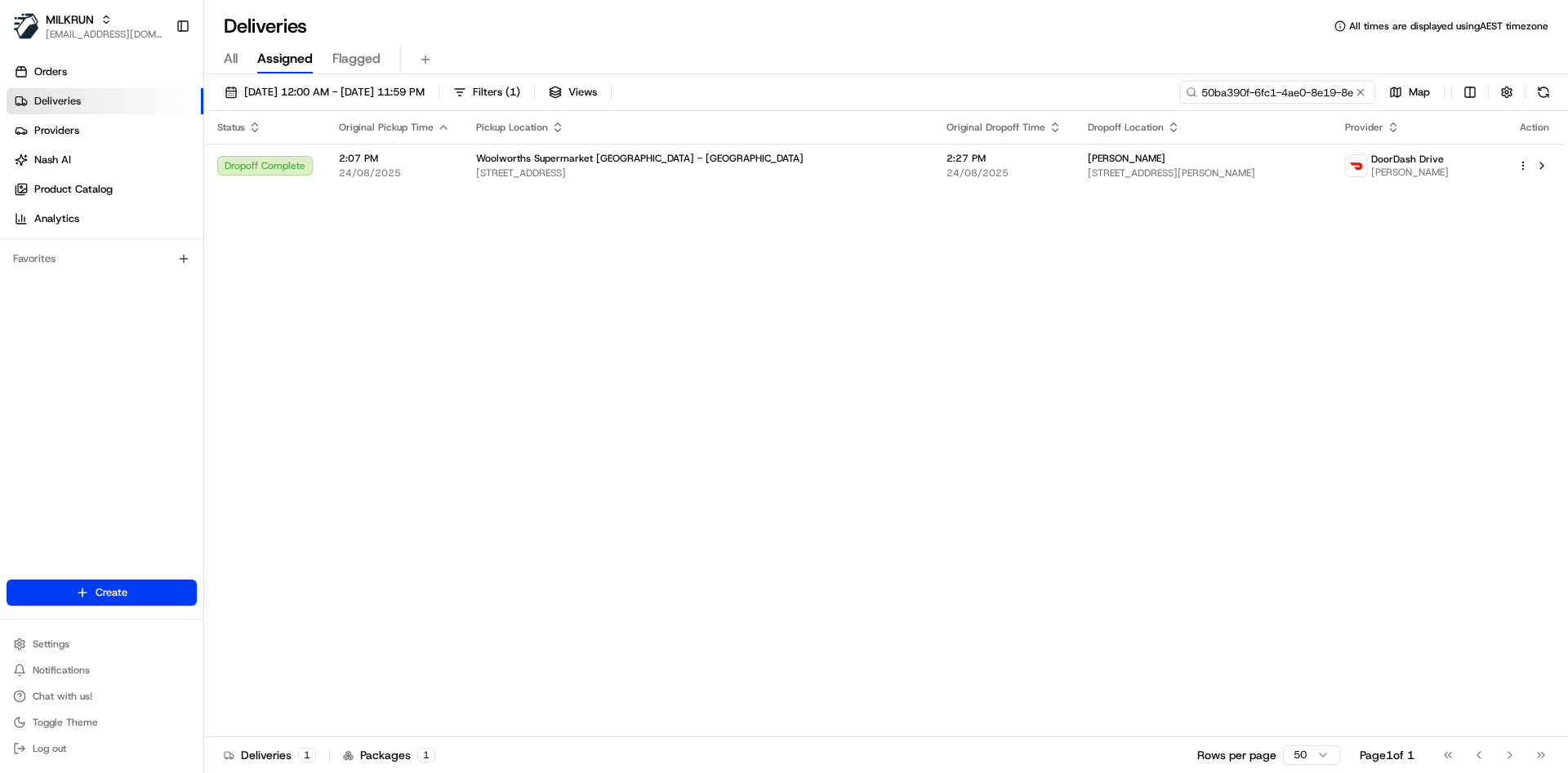
click at [1286, 87] on input "50ba390f-6fc1-4ae0-8e19-8e1708d429c5" at bounding box center [1277, 93] width 196 height 23
paste input "c8ac5221-9993-4458-8527-e39443a8aa41"
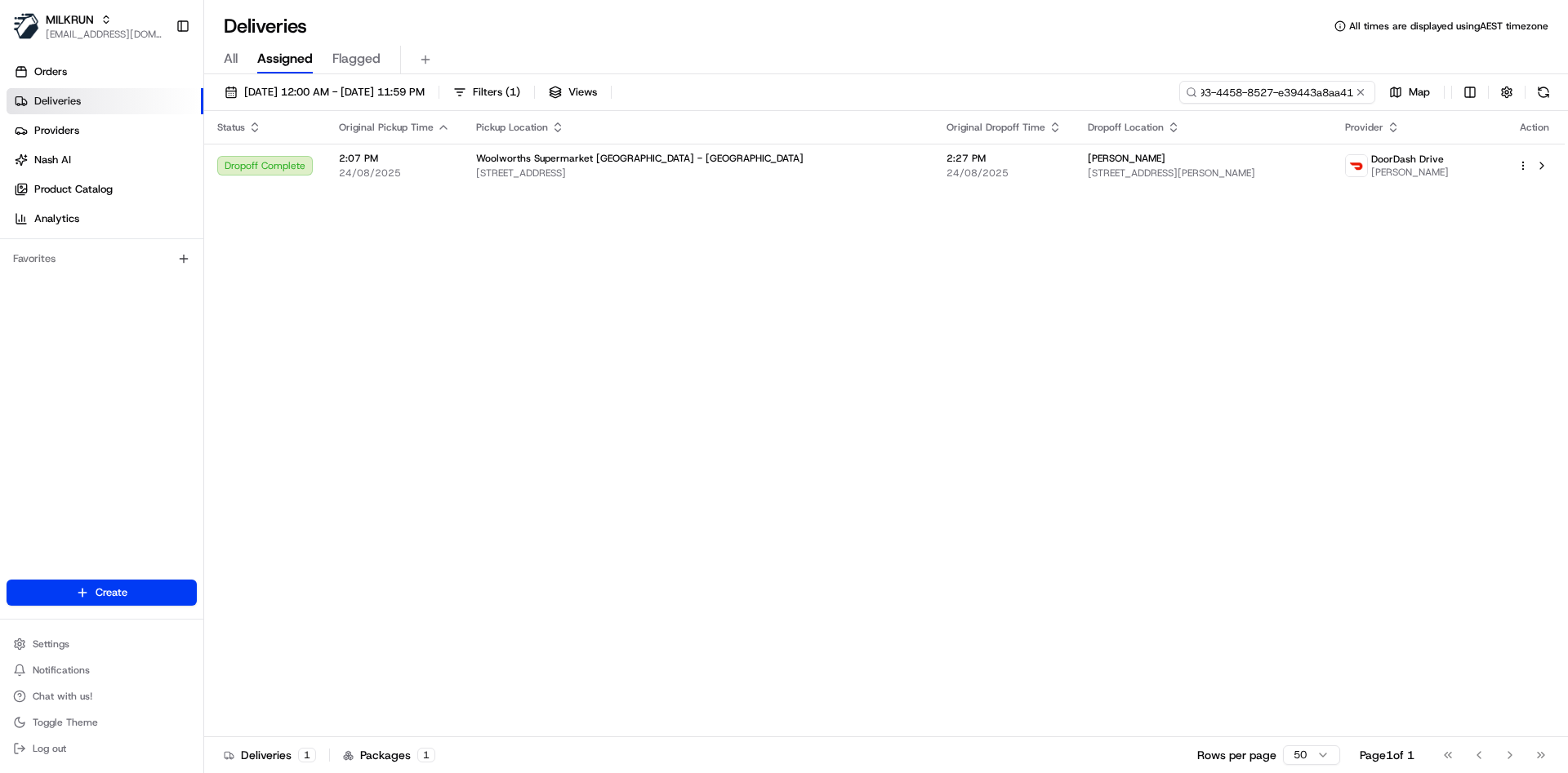
type input "c8ac5221-9993-4458-8527-e39443a8aa41"
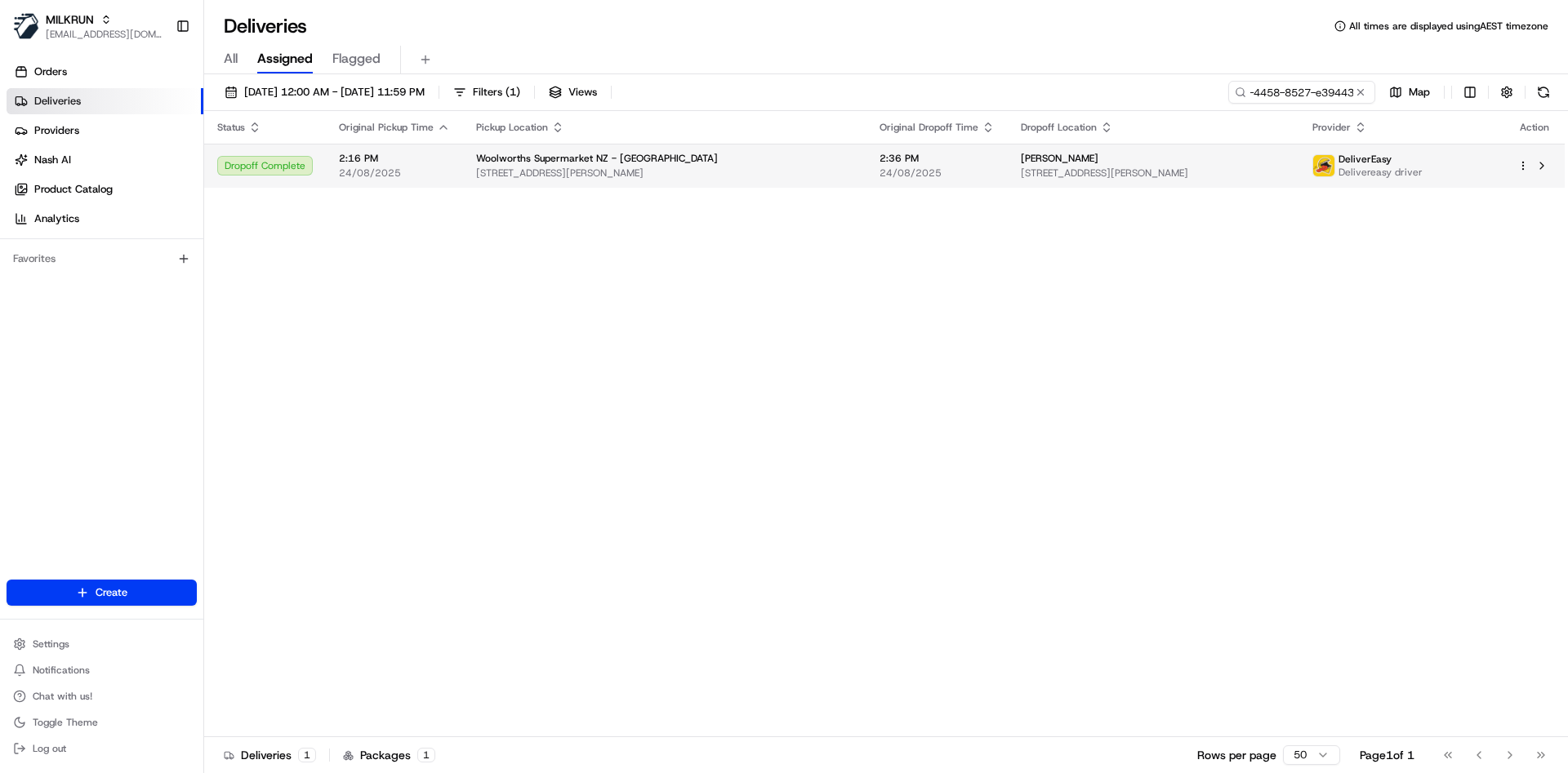
click at [1523, 165] on html "MILKRUN atariq@woolworths.com.au Toggle Sidebar Orders Deliveries Providers Nas…" at bounding box center [784, 386] width 1568 height 773
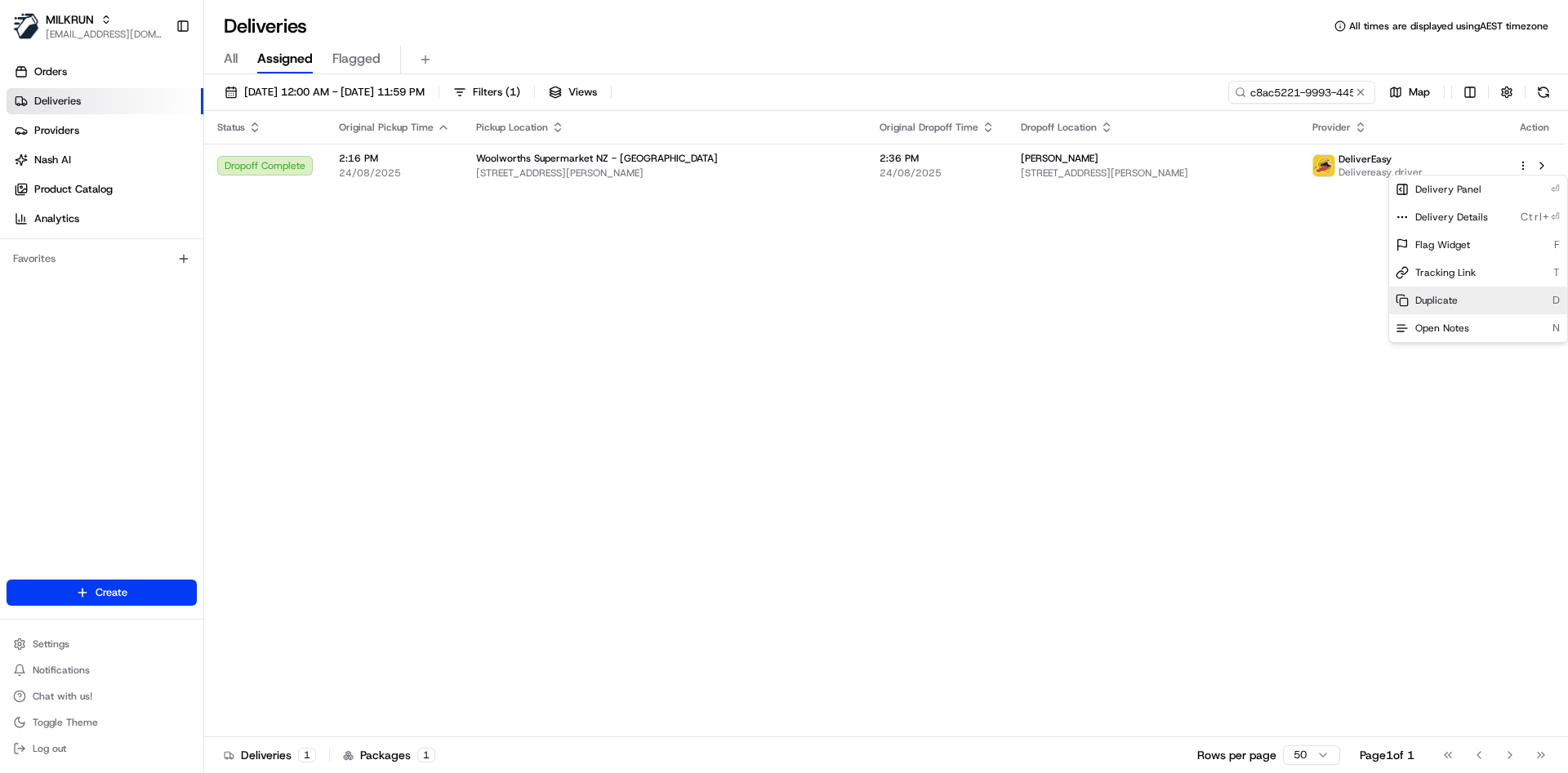
click at [1433, 294] on span "Duplicate" at bounding box center [1436, 300] width 43 height 13
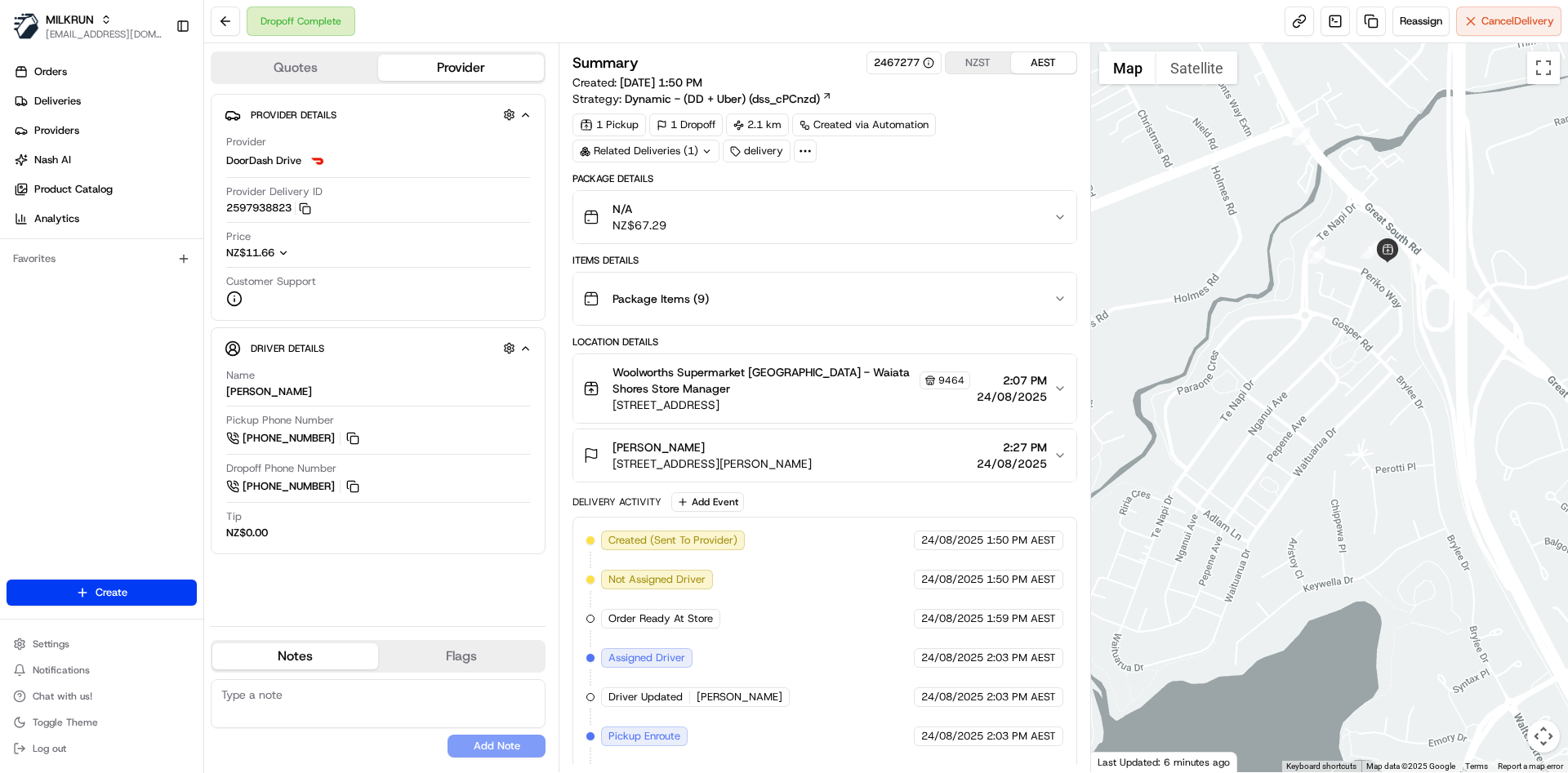
drag, startPoint x: 1391, startPoint y: 351, endPoint x: 1189, endPoint y: 362, distance: 202.3
click at [1189, 362] on div at bounding box center [1330, 408] width 478 height 729
click at [219, 16] on button at bounding box center [225, 21] width 29 height 29
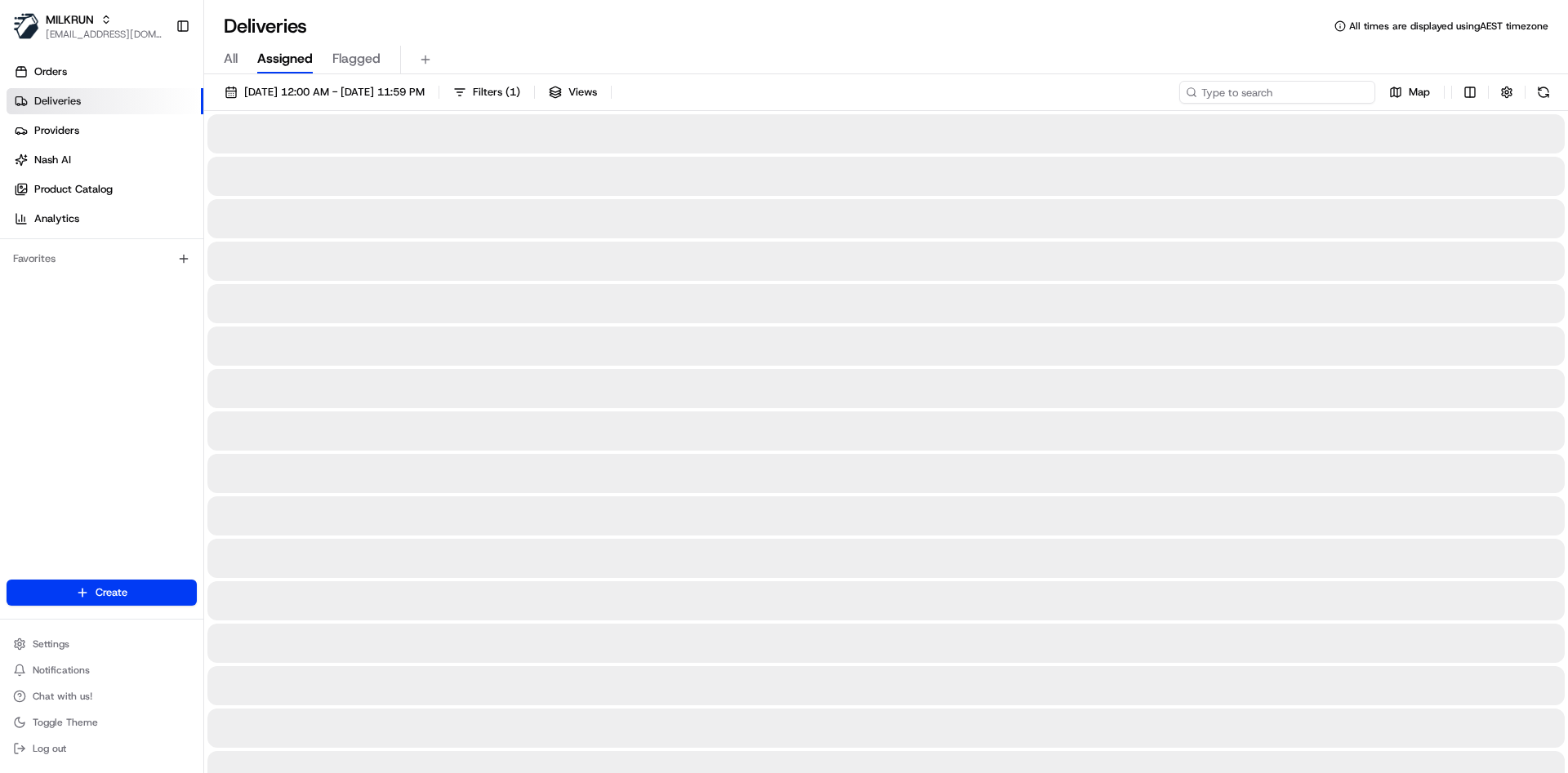
click at [1299, 92] on input at bounding box center [1277, 93] width 196 height 23
paste input "20490d49-294a-41ea-97cc-c7652acec80b"
type input "20490d49-294a-41ea-97cc-c7652acec80b"
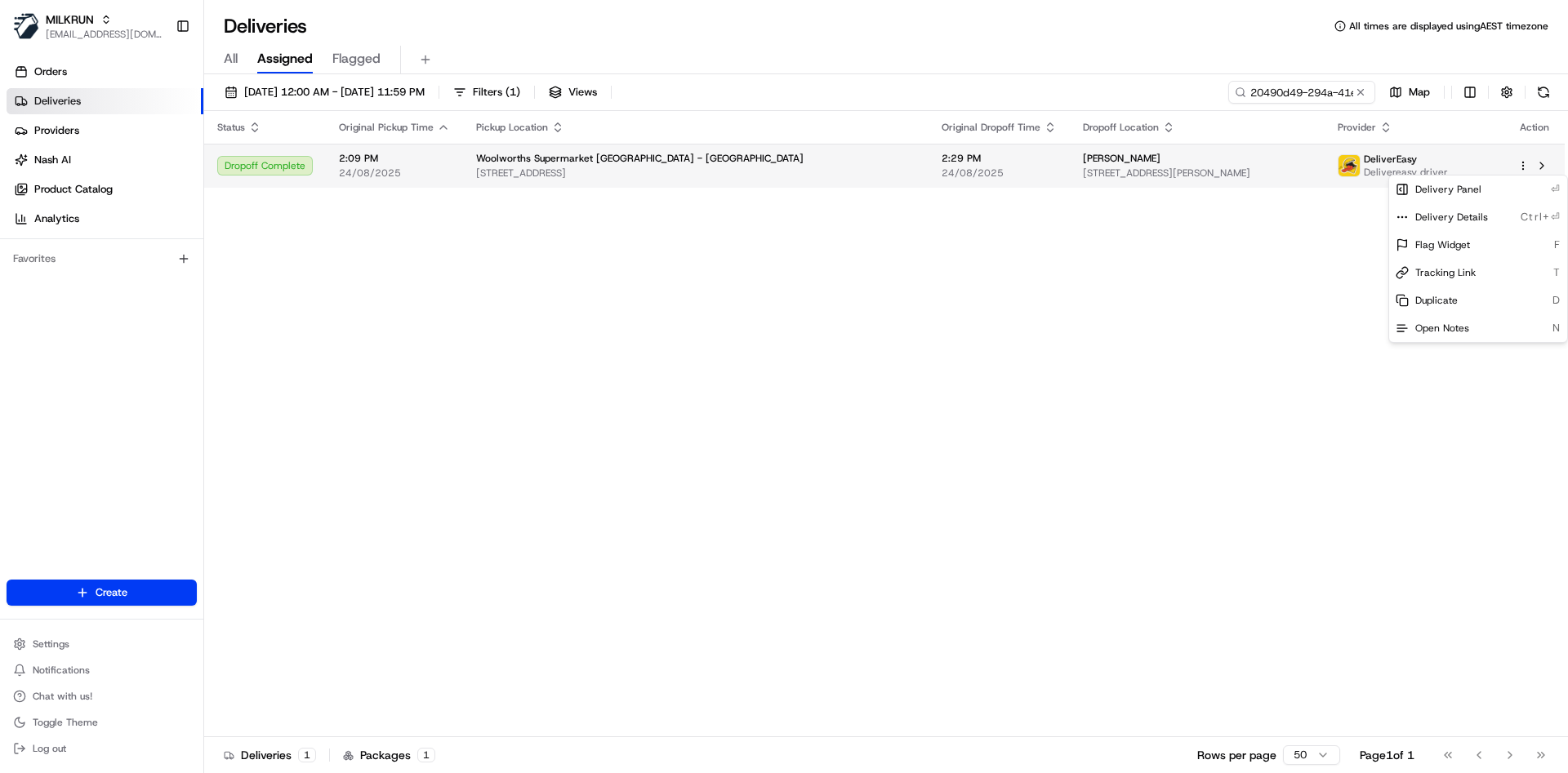
click at [1528, 167] on html "MILKRUN atariq@woolworths.com.au Toggle Sidebar Orders Deliveries Providers Nas…" at bounding box center [784, 386] width 1568 height 773
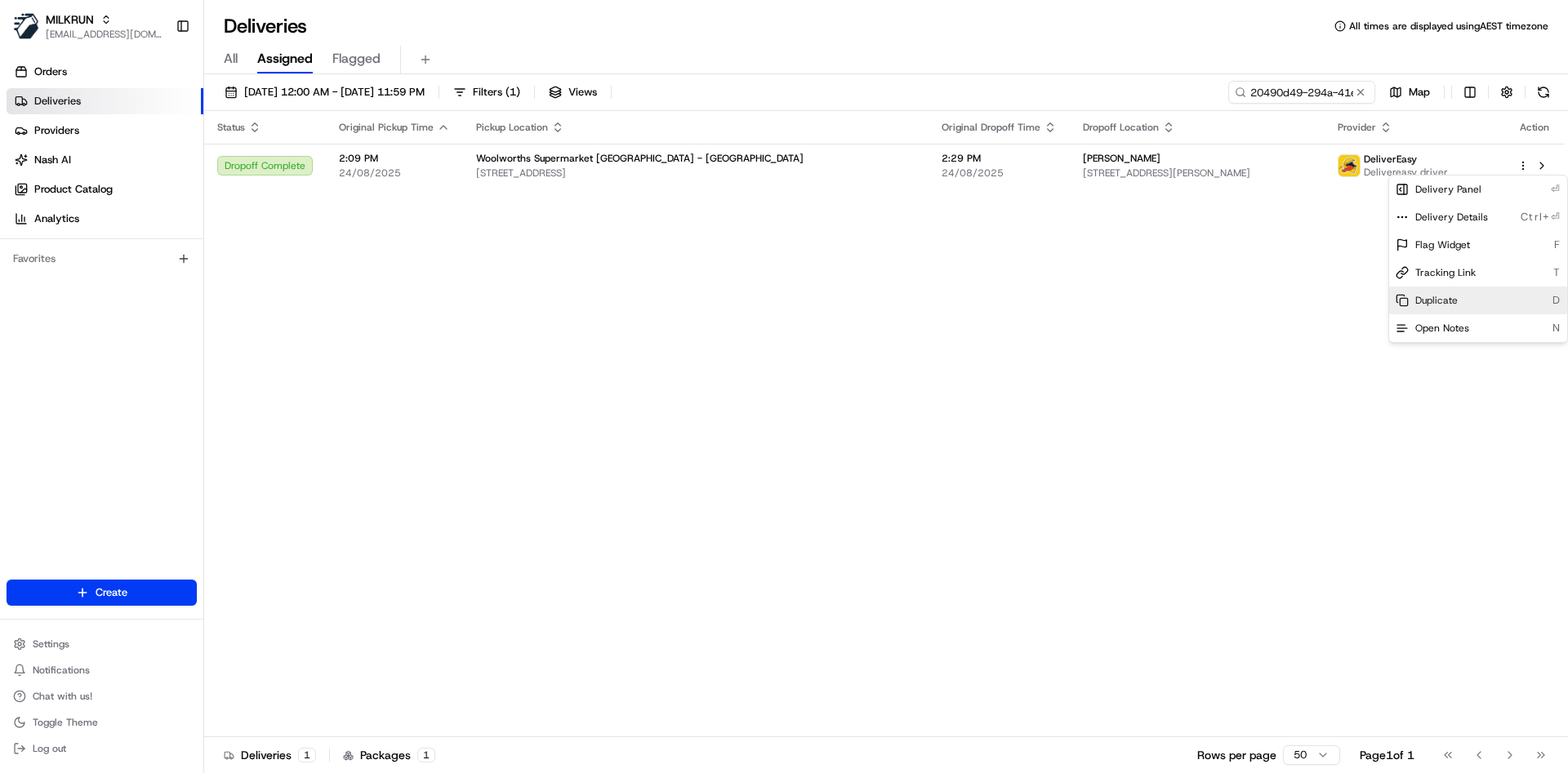
click at [1451, 292] on div "Duplicate D" at bounding box center [1478, 300] width 178 height 28
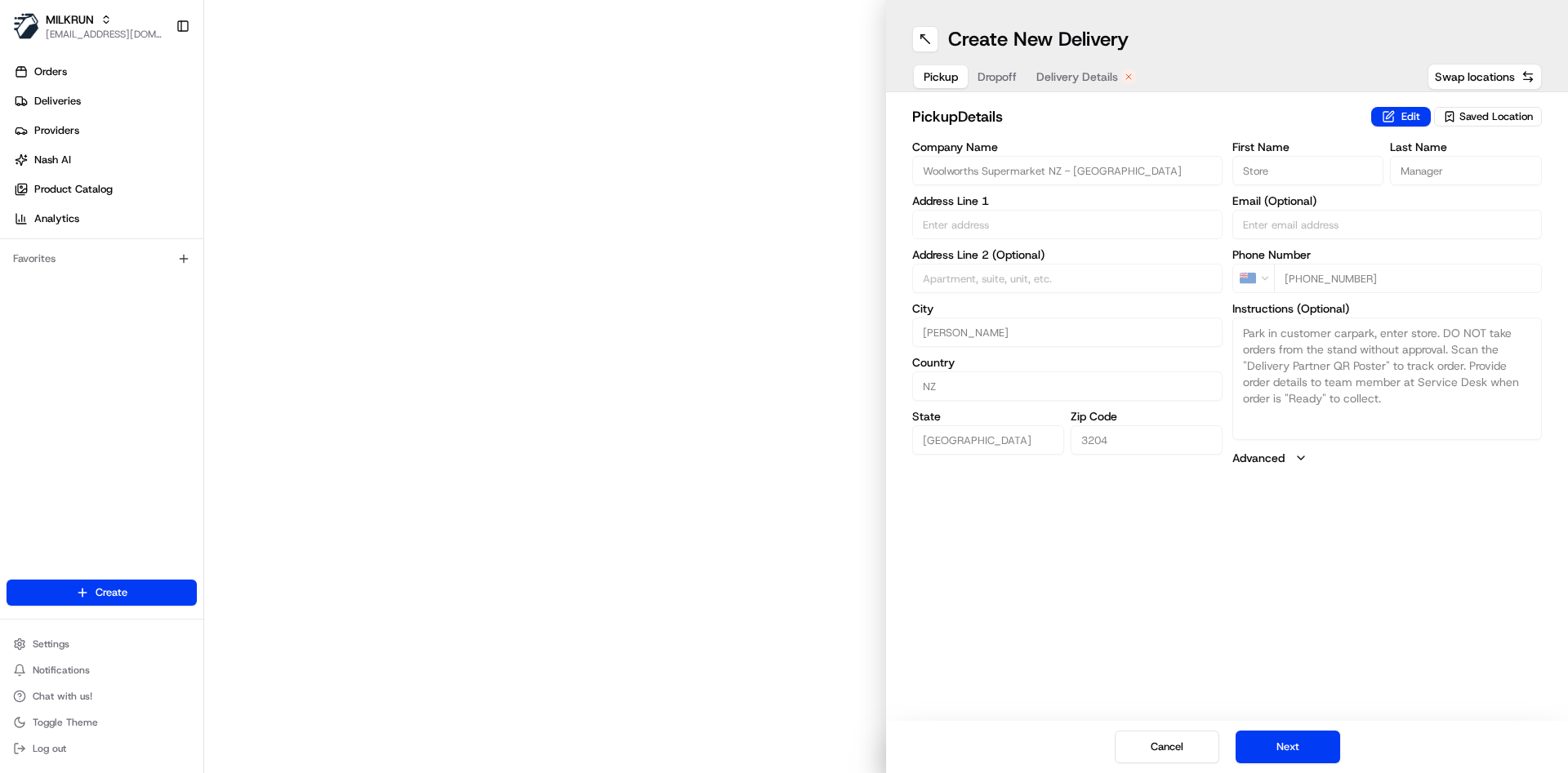
type input "[STREET_ADDRESS]"
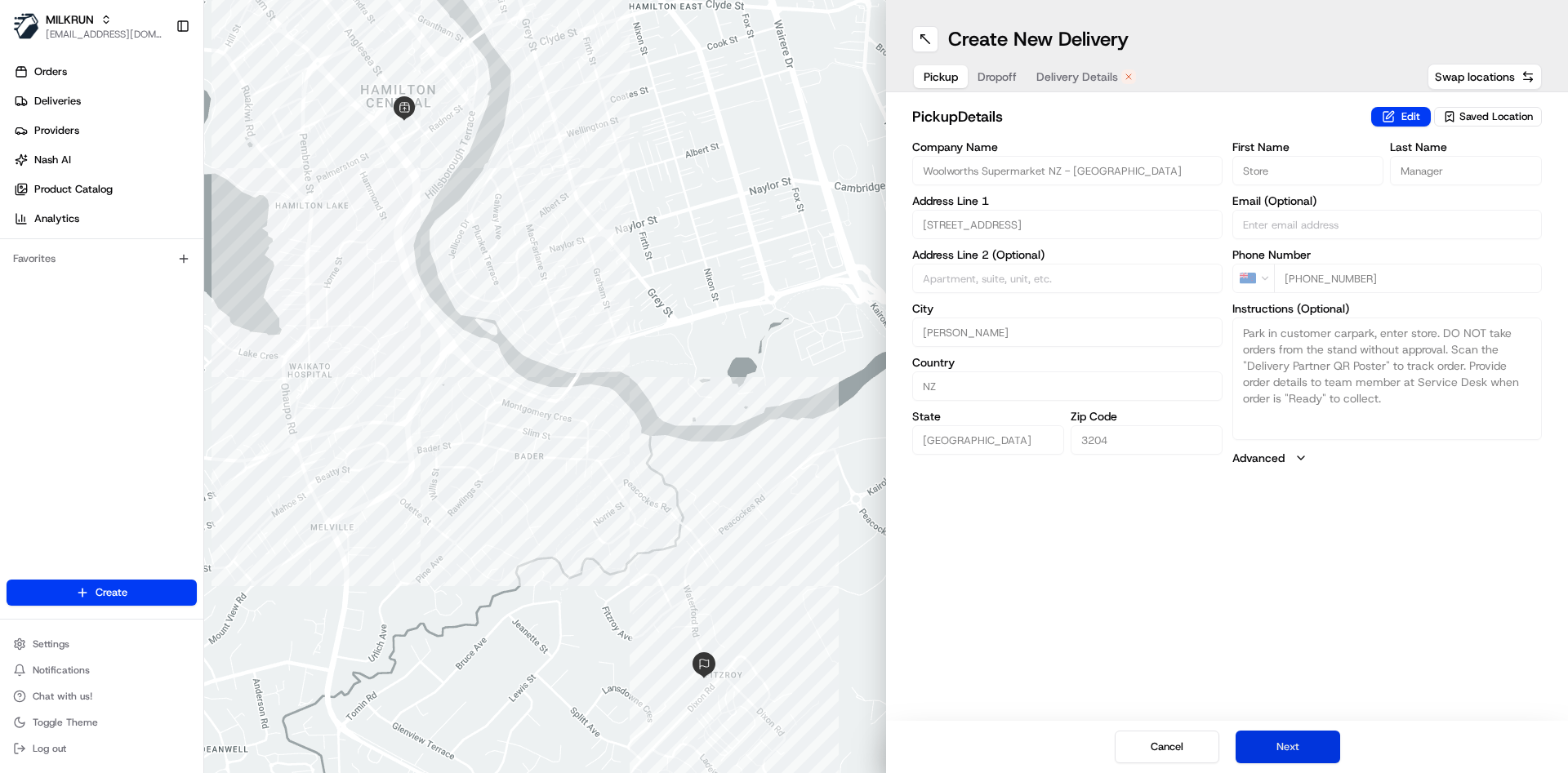
click at [1284, 748] on button "Next" at bounding box center [1287, 747] width 104 height 33
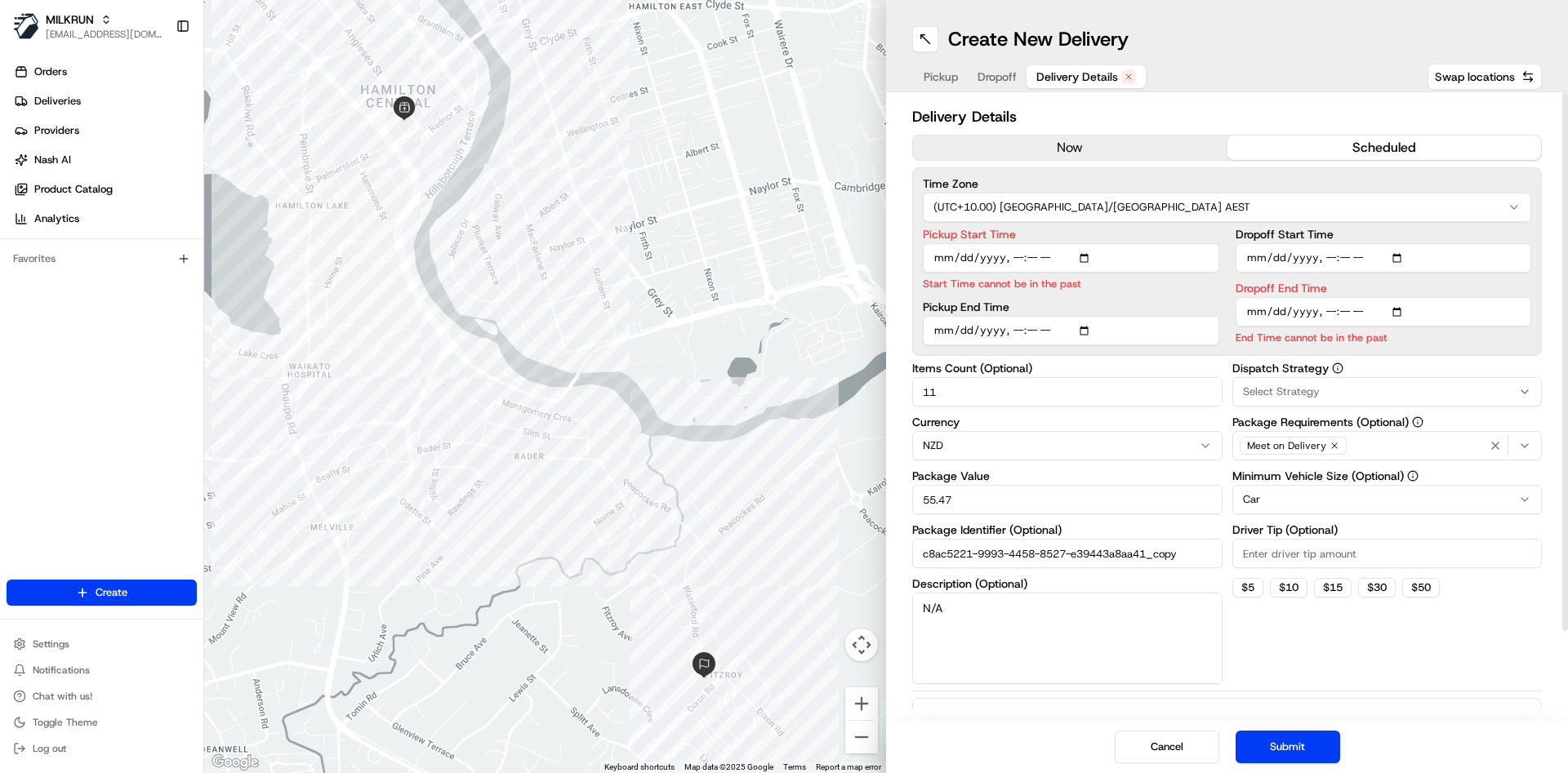
click at [1035, 255] on input "Pickup Start Time" at bounding box center [1071, 258] width 296 height 29
type input "[DATE]T14:57"
click at [1345, 305] on input "Dropoff End Time" at bounding box center [1383, 311] width 296 height 29
type input "[DATE]T15:05"
click at [1315, 747] on button "Submit" at bounding box center [1287, 747] width 104 height 33
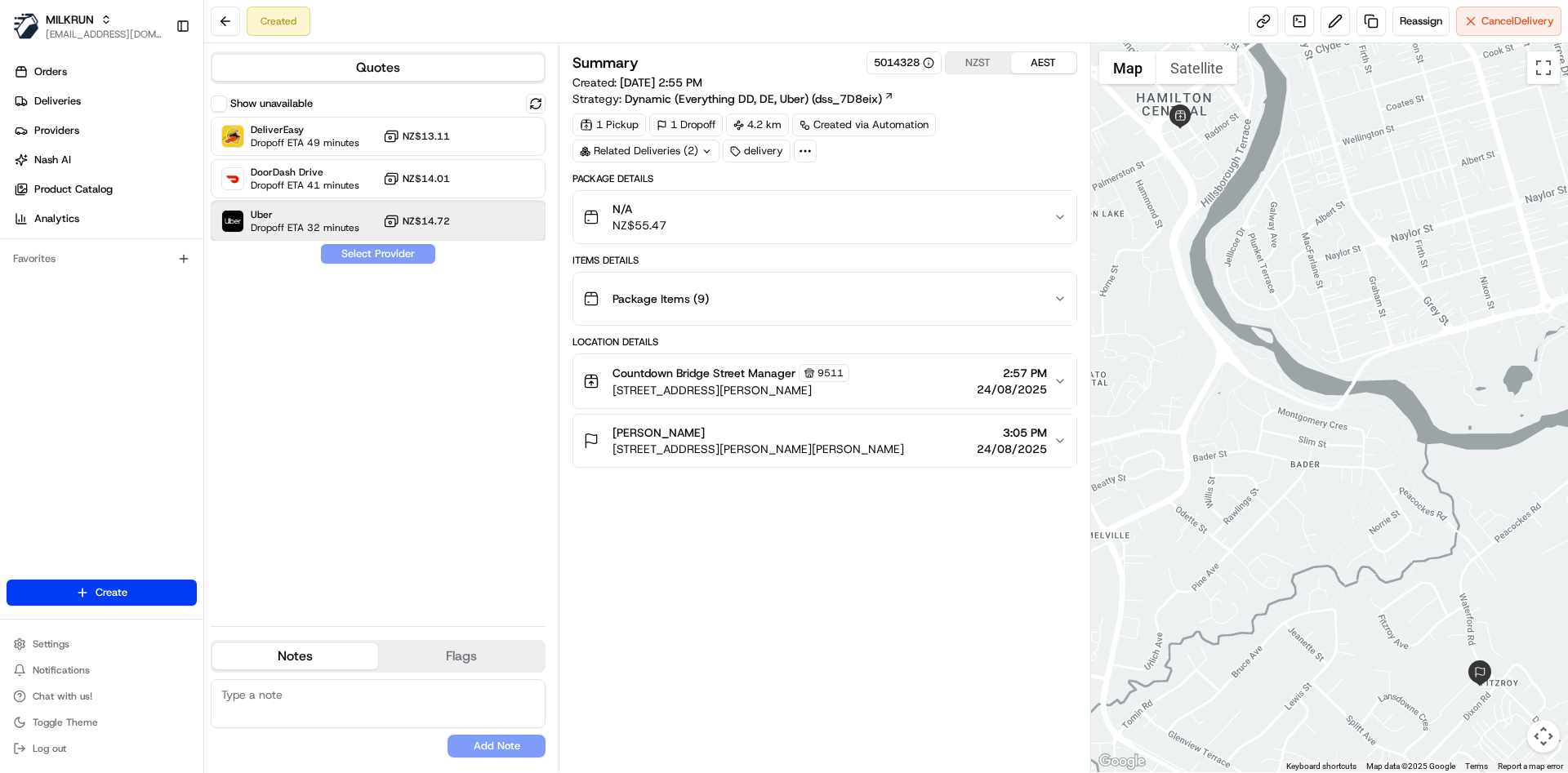
click at [327, 225] on span "Dropoff ETA 32 minutes" at bounding box center [305, 227] width 109 height 13
click at [365, 242] on div "Show unavailable DeliverEasy Dropoff ETA 49 minutes NZ$13.11 DoorDash Drive Dro…" at bounding box center [378, 353] width 335 height 520
click at [364, 248] on button "Assign Provider" at bounding box center [378, 254] width 116 height 20
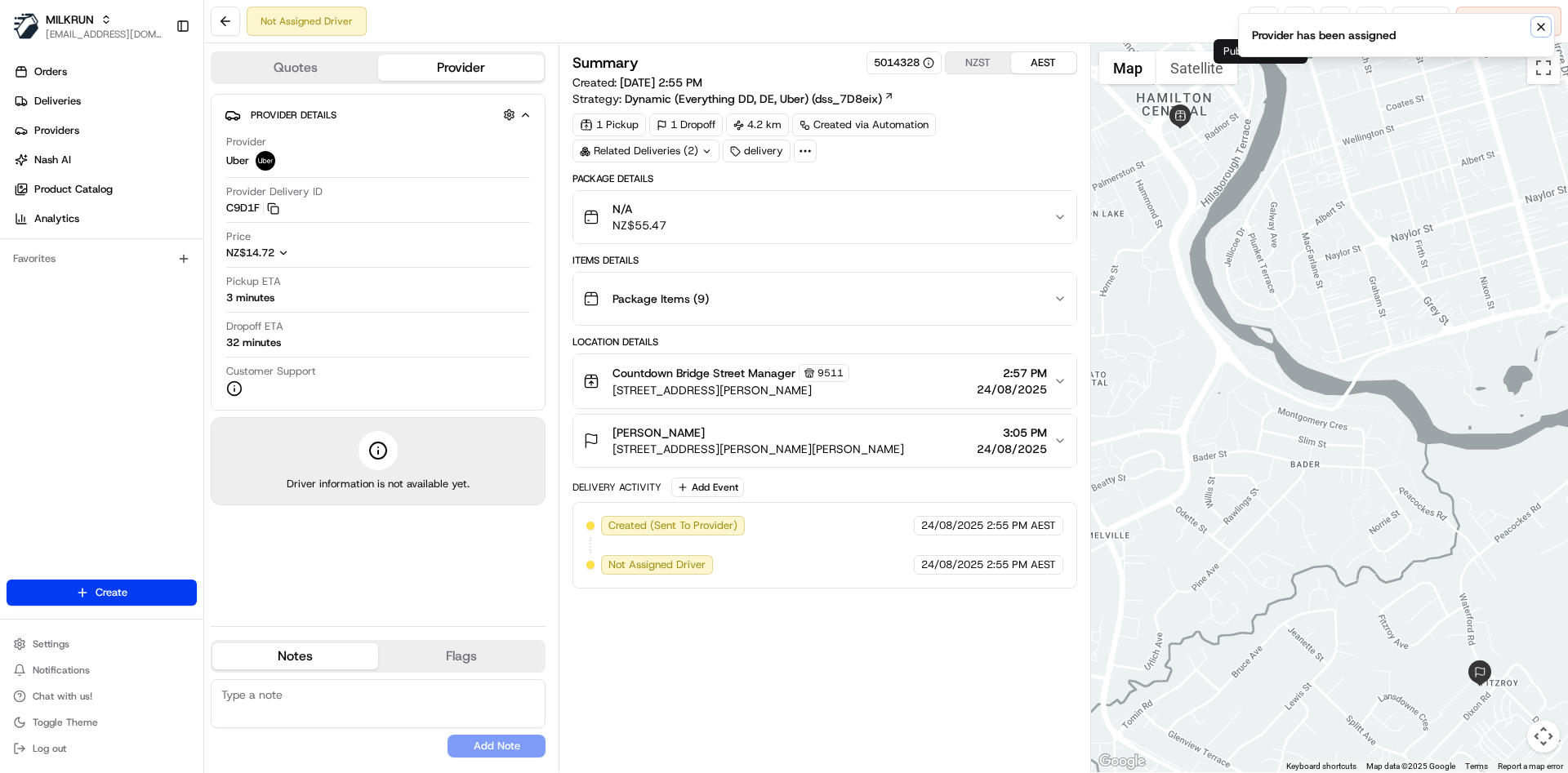
click at [1546, 27] on icon "Notifications (F8)" at bounding box center [1540, 27] width 13 height 13
click at [1258, 15] on link at bounding box center [1262, 21] width 29 height 29
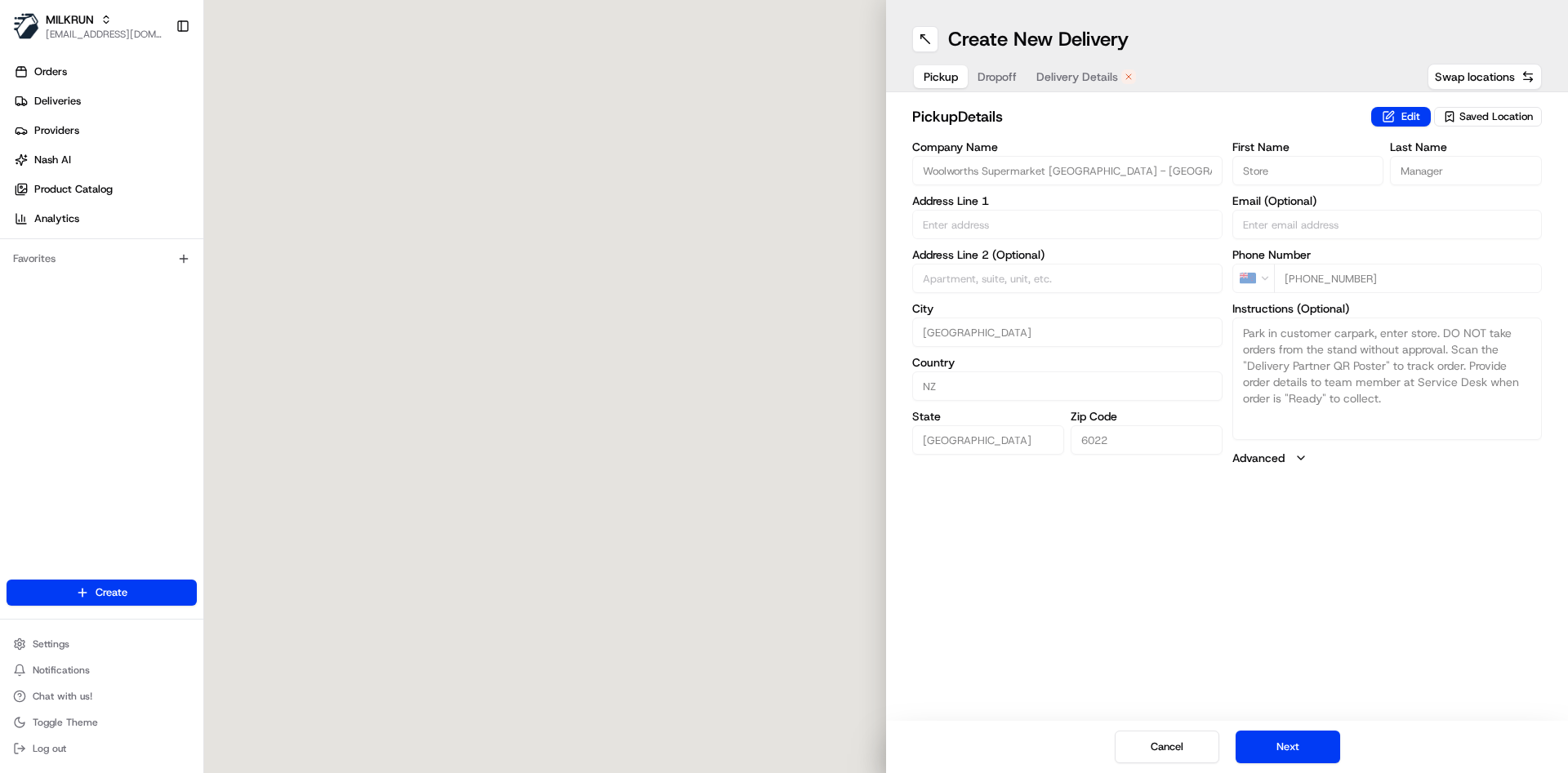
type input "[STREET_ADDRESS]"
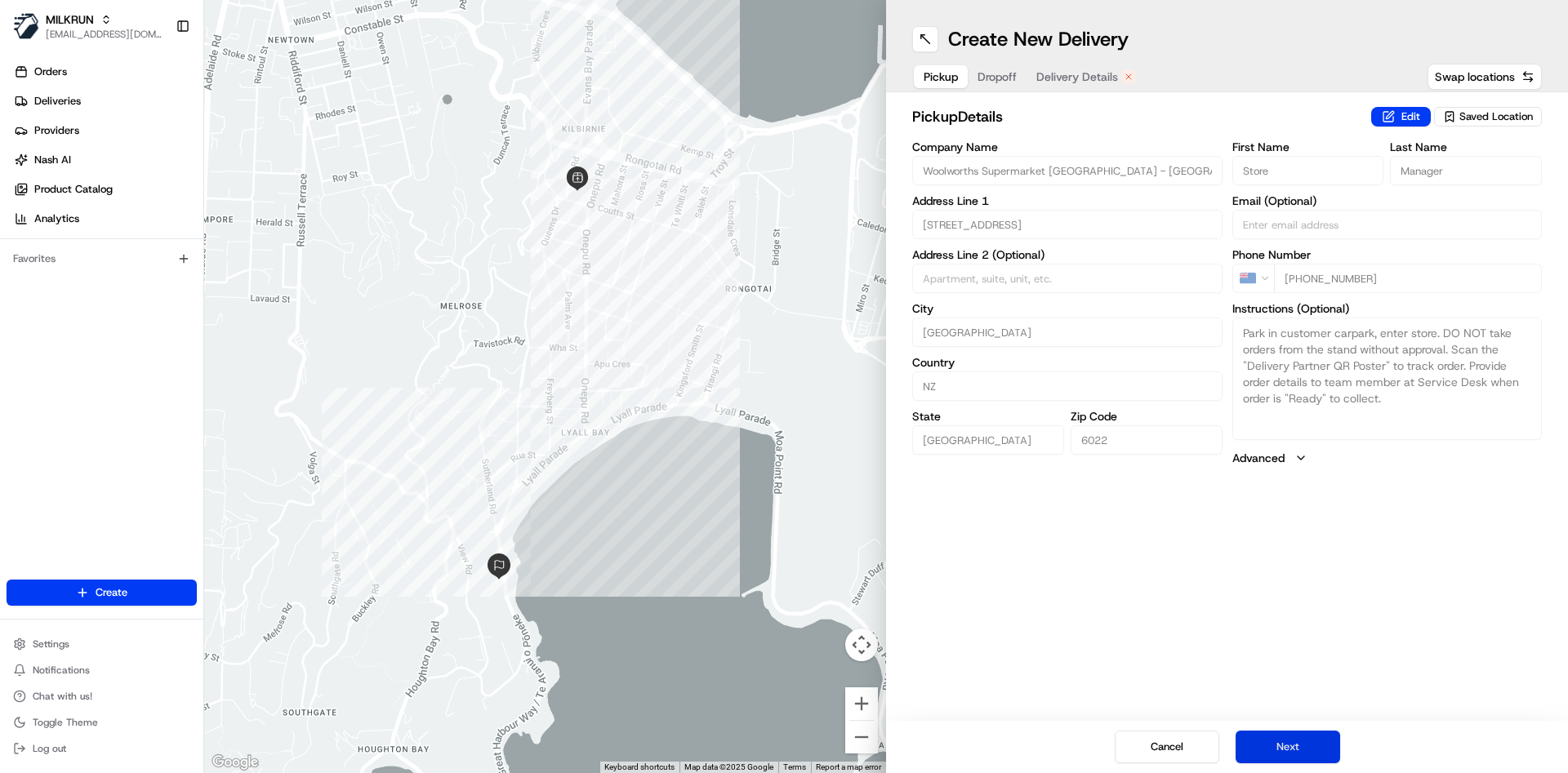
click at [1269, 750] on button "Next" at bounding box center [1287, 747] width 104 height 33
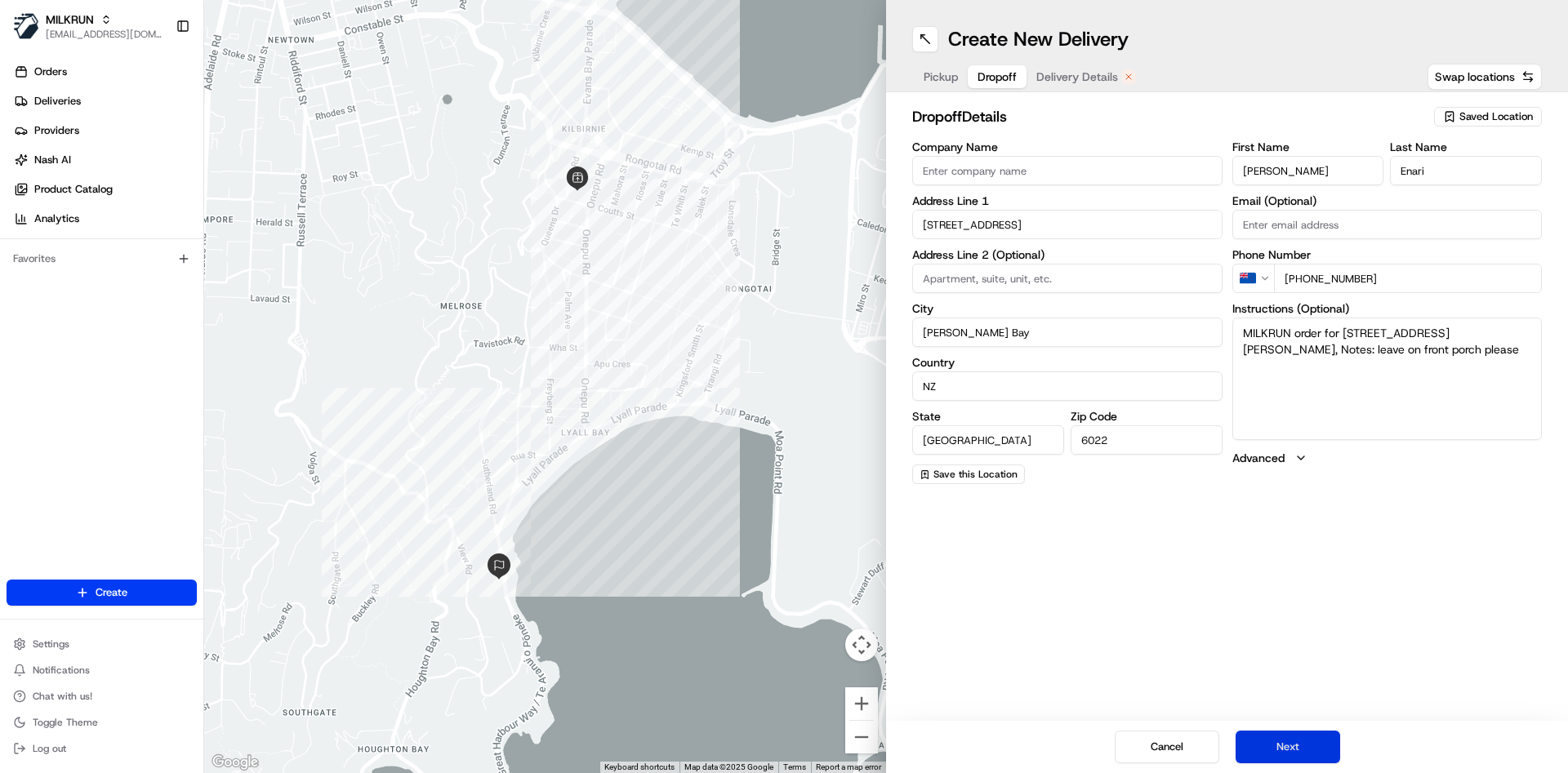
click at [1269, 750] on button "Next" at bounding box center [1287, 747] width 104 height 33
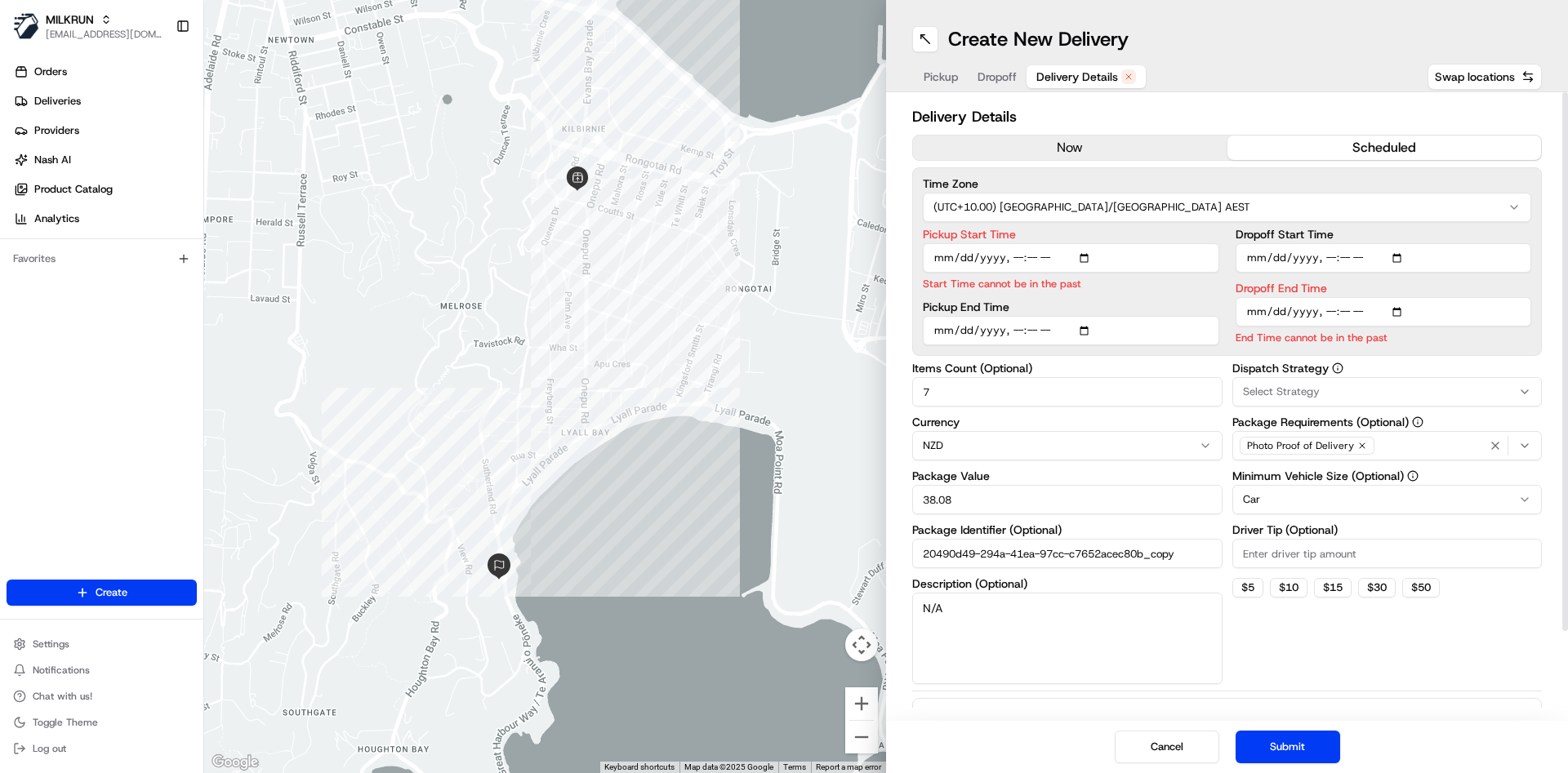
click at [1036, 256] on input "Pickup Start Time" at bounding box center [1071, 258] width 296 height 29
type input "2025-08-24T14:58"
click at [1326, 314] on input "Dropoff End Time" at bounding box center [1383, 311] width 296 height 29
type input "2025-08-24T15:09"
click at [1286, 761] on button "Submit" at bounding box center [1287, 747] width 104 height 33
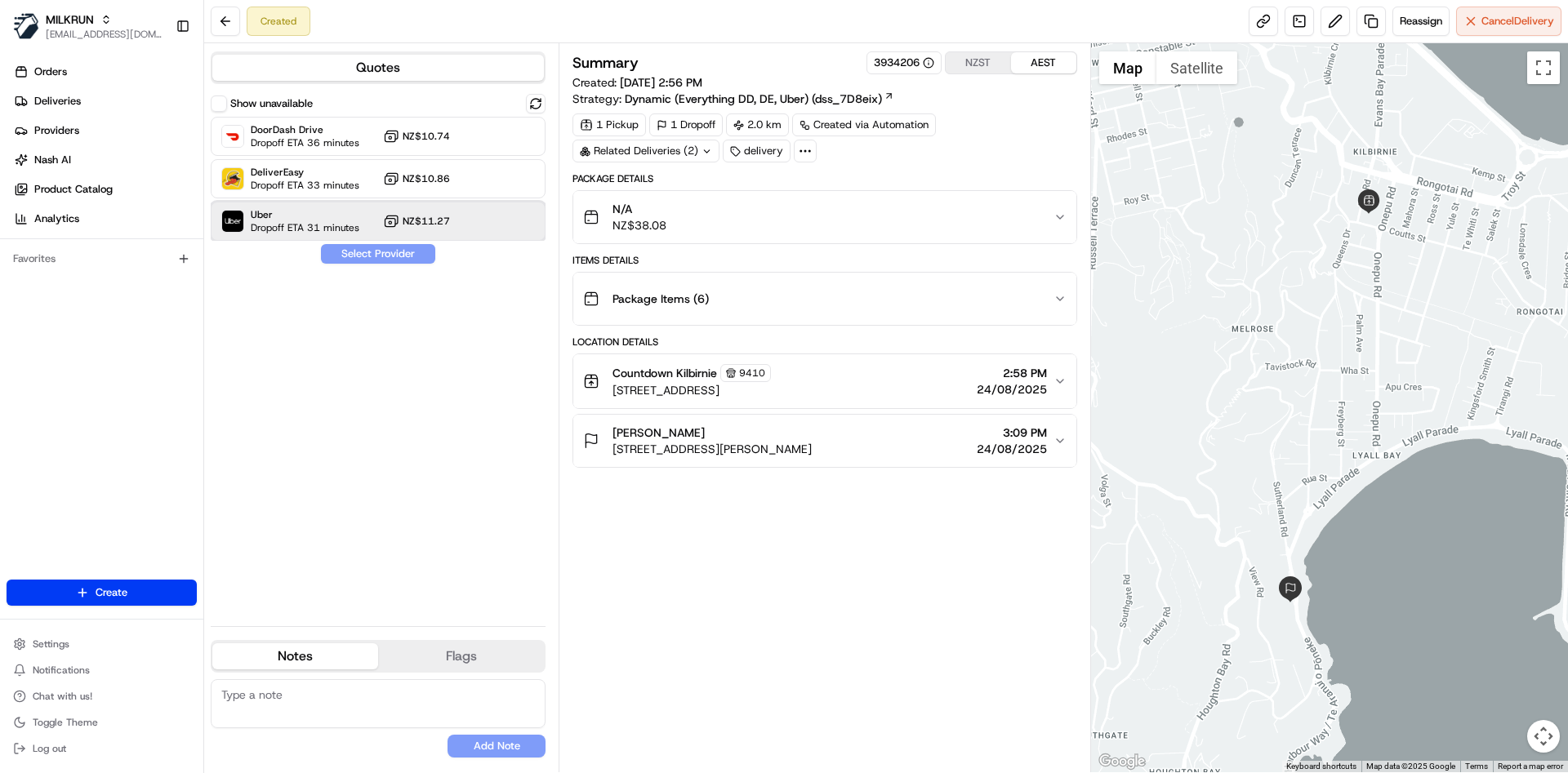
click at [261, 204] on div "Uber Dropoff ETA 31 minutes NZ$11.27" at bounding box center [378, 221] width 335 height 39
click at [403, 257] on button "Assign Provider" at bounding box center [378, 254] width 116 height 20
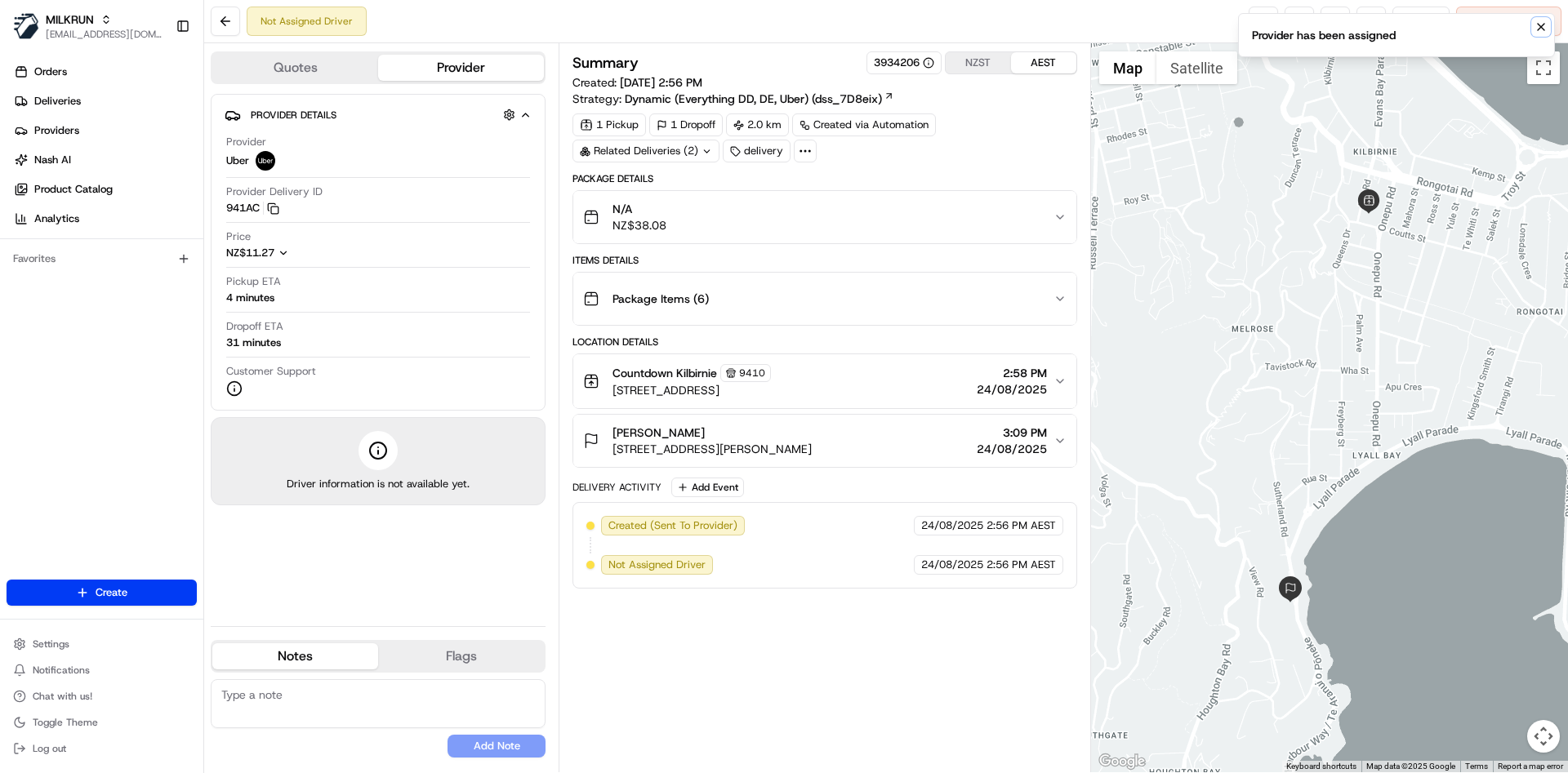
click at [1537, 21] on icon "Notifications (F8)" at bounding box center [1540, 27] width 13 height 13
click at [1277, 21] on div "Reassign Cancel Delivery" at bounding box center [1404, 21] width 313 height 29
click at [1250, 20] on link at bounding box center [1262, 21] width 29 height 29
